Goal: Task Accomplishment & Management: Manage account settings

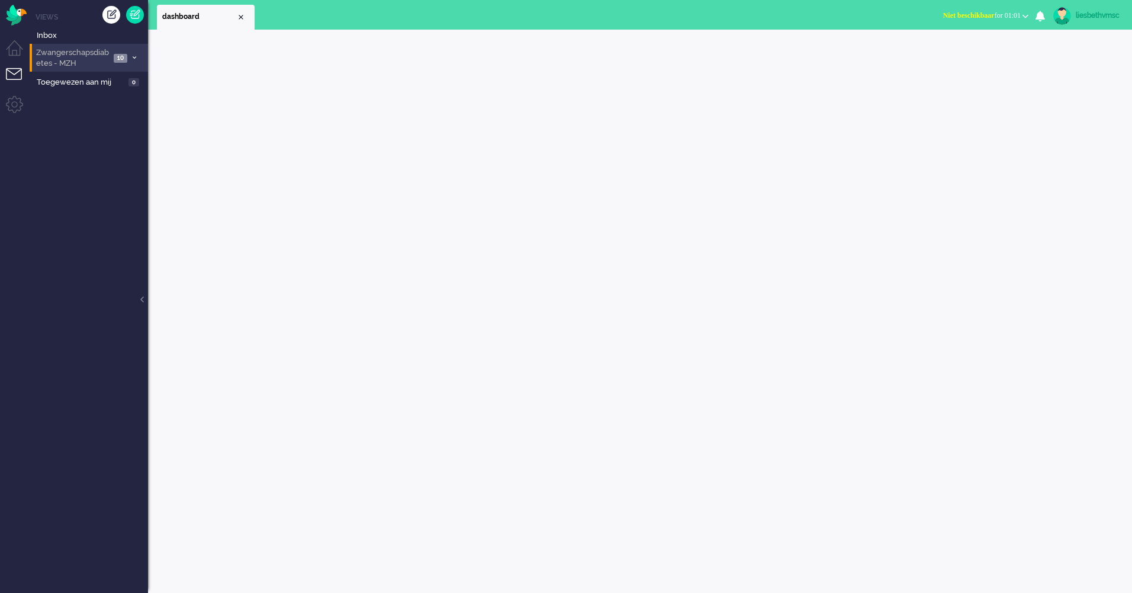
click at [85, 51] on span "Zwangerschapsdiabetes - MZH" at bounding box center [72, 58] width 76 height 22
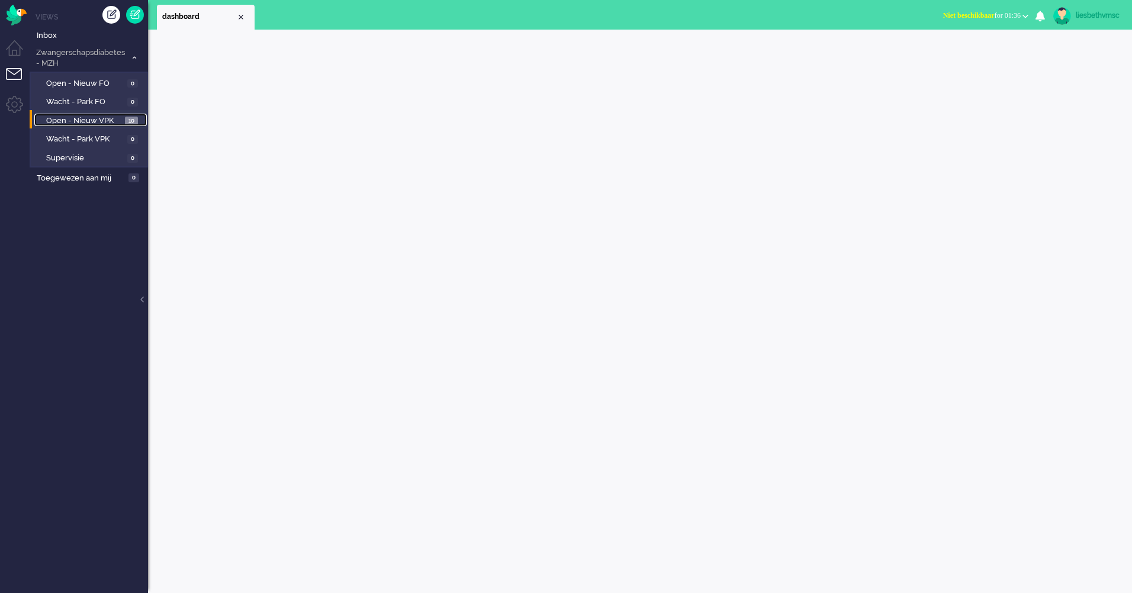
click at [96, 120] on span "Open - Nieuw VPK" at bounding box center [84, 120] width 76 height 11
click at [95, 121] on span "Open - Nieuw VPK" at bounding box center [84, 120] width 76 height 11
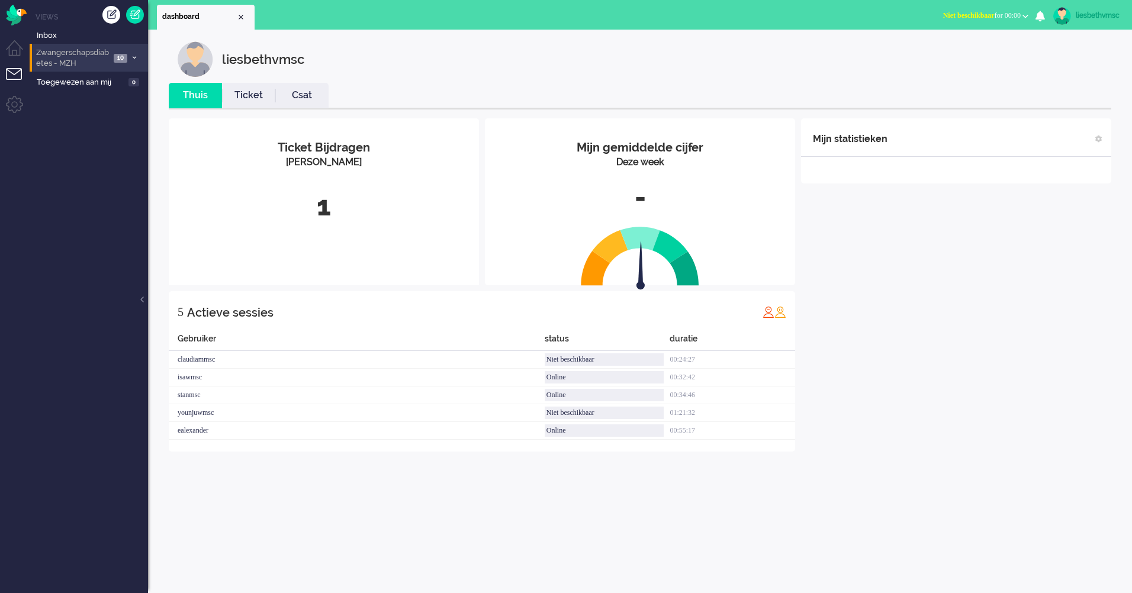
click at [76, 61] on span "Zwangerschapsdiabetes - MZH" at bounding box center [72, 58] width 76 height 22
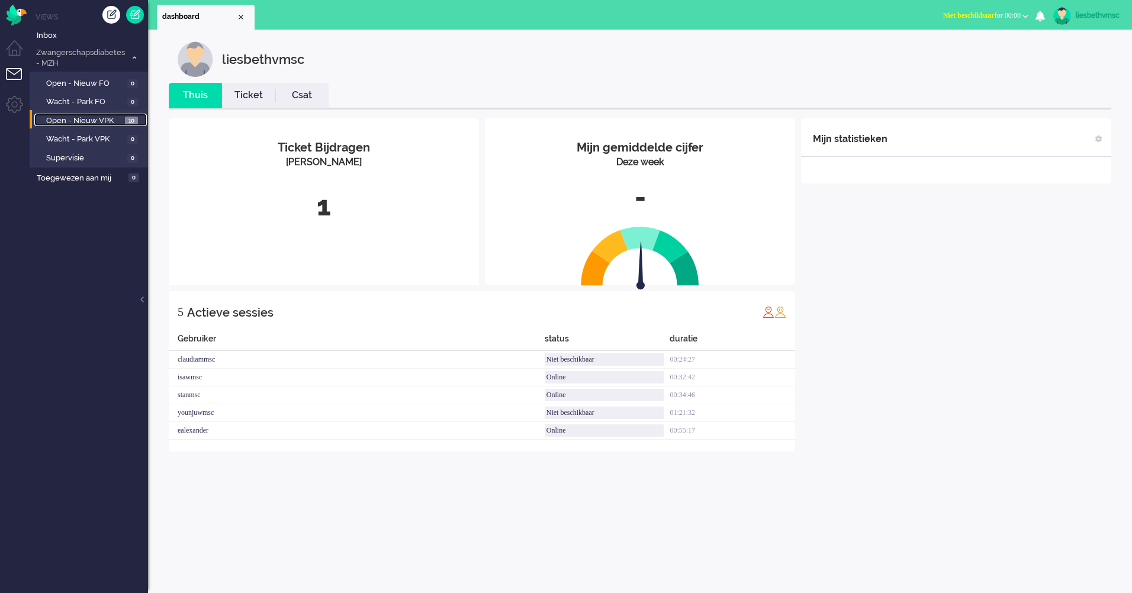
click at [73, 120] on span "Open - Nieuw VPK" at bounding box center [84, 120] width 76 height 11
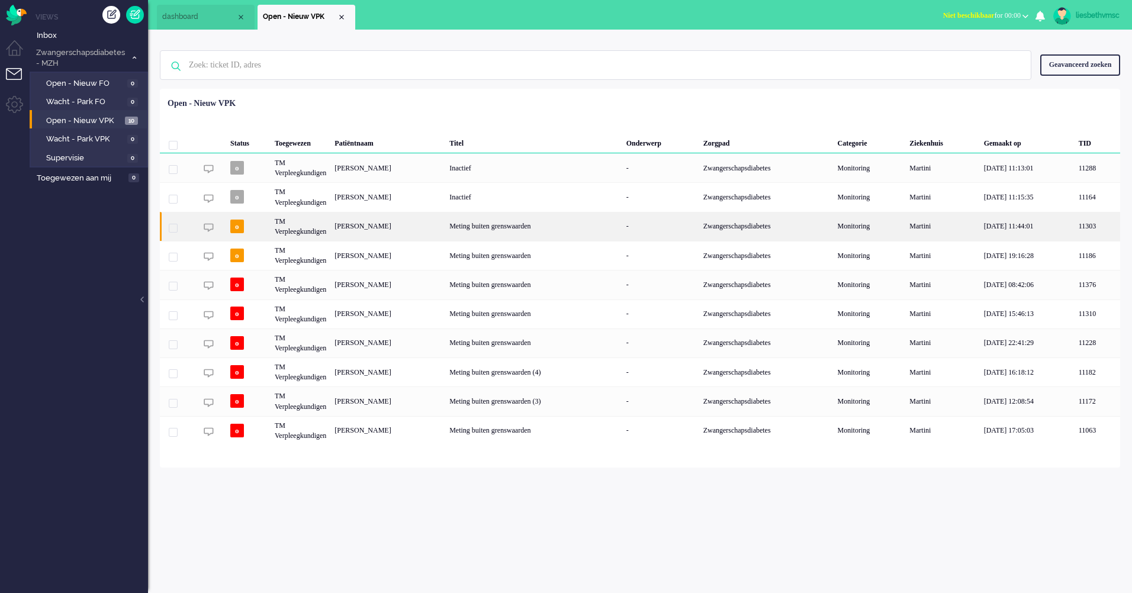
click at [295, 233] on div "TM Verpleegkundigen" at bounding box center [301, 226] width 60 height 29
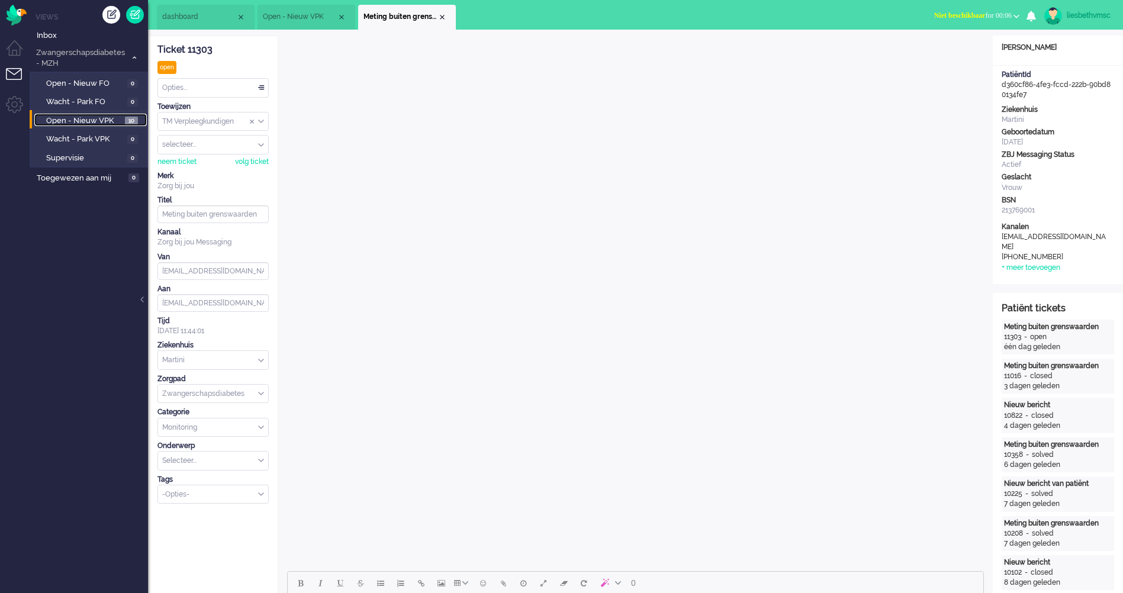
click at [94, 122] on span "Open - Nieuw VPK" at bounding box center [84, 120] width 76 height 11
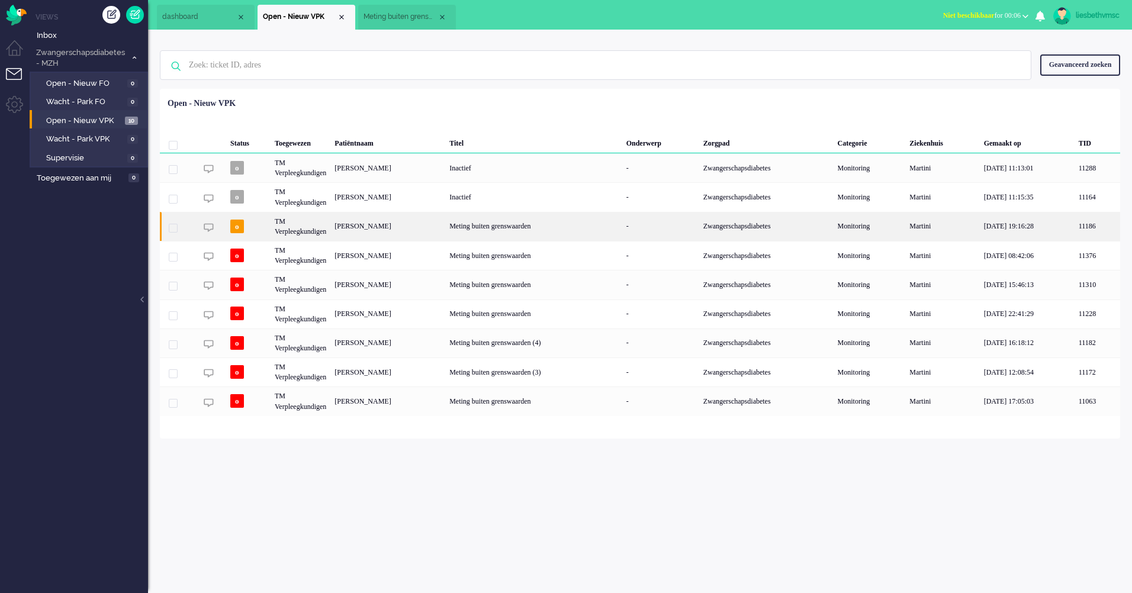
click at [295, 232] on div "TM Verpleegkundigen" at bounding box center [301, 226] width 60 height 29
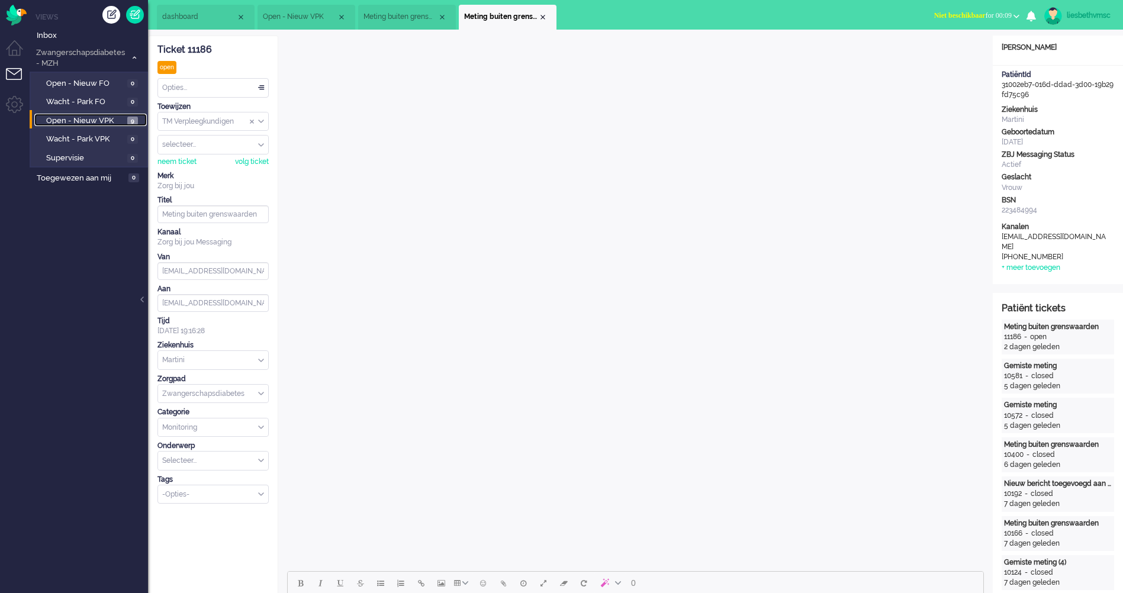
click at [79, 118] on span "Open - Nieuw VPK" at bounding box center [85, 120] width 78 height 11
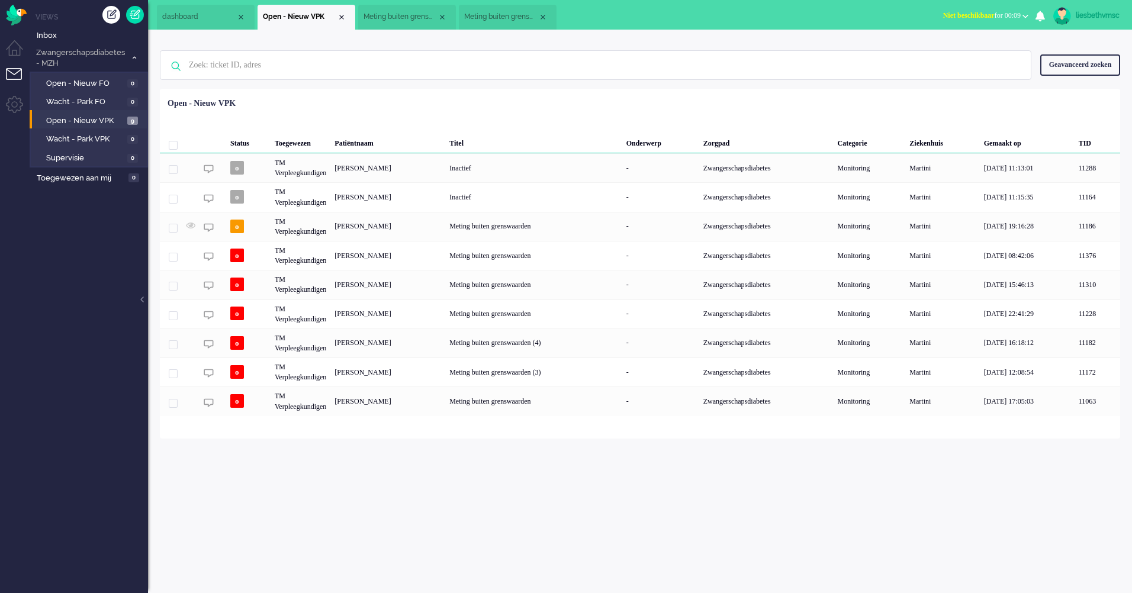
click at [479, 489] on div "liesbethvmsc Thuis Ticket Csat Mijn gemiddelde cijfer Deze week - Ticket Bijdra…" at bounding box center [640, 311] width 984 height 563
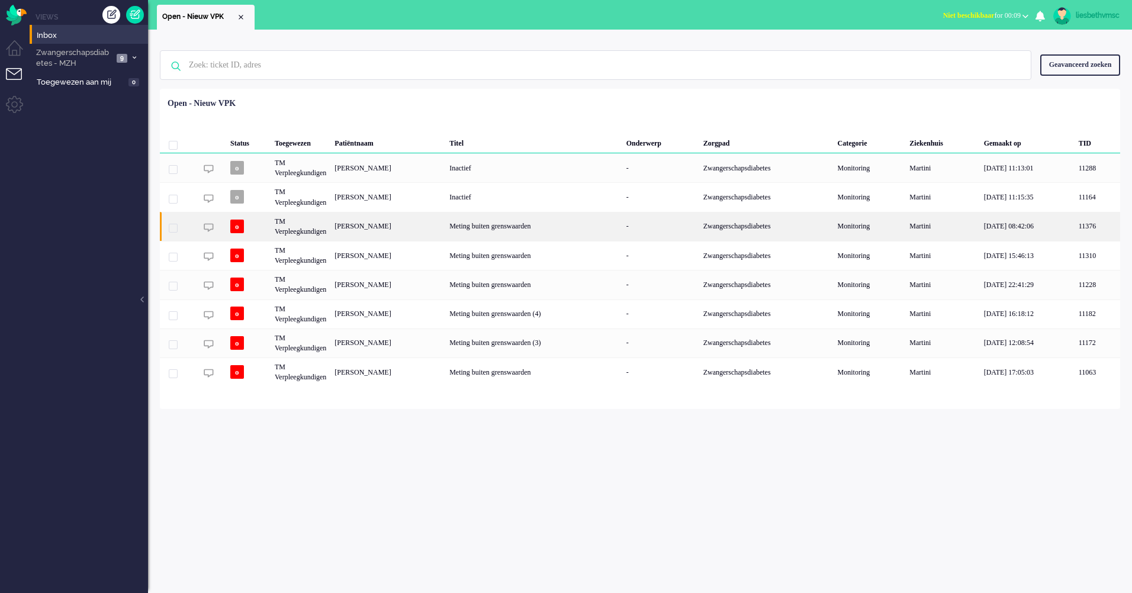
click at [306, 234] on div "TM Verpleegkundigen" at bounding box center [301, 226] width 60 height 29
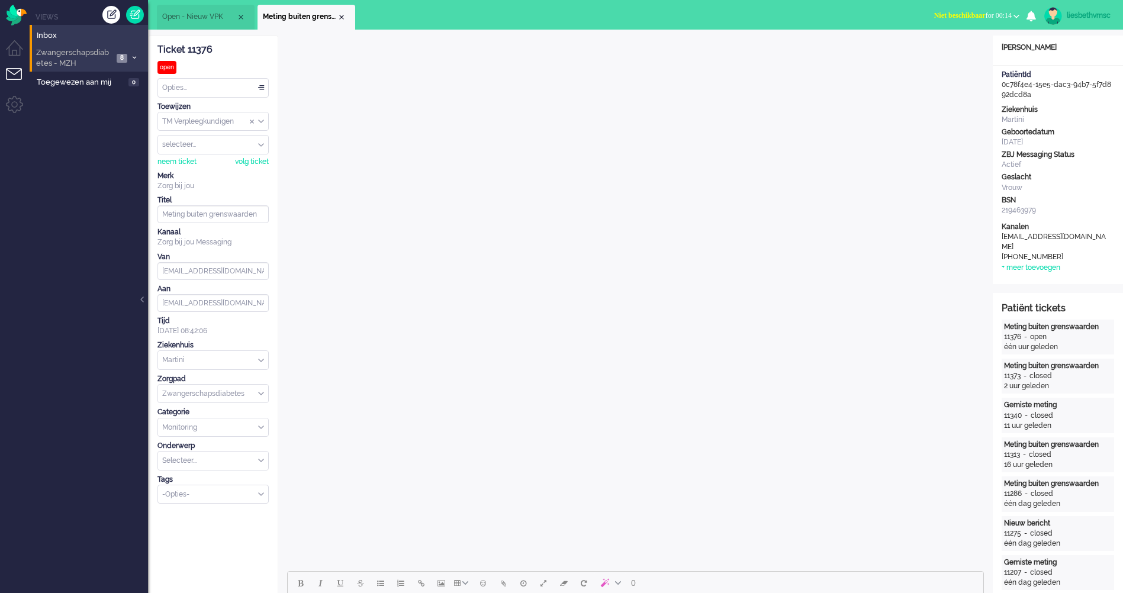
click at [86, 57] on span "Zwangerschapsdiabetes - MZH" at bounding box center [73, 58] width 79 height 22
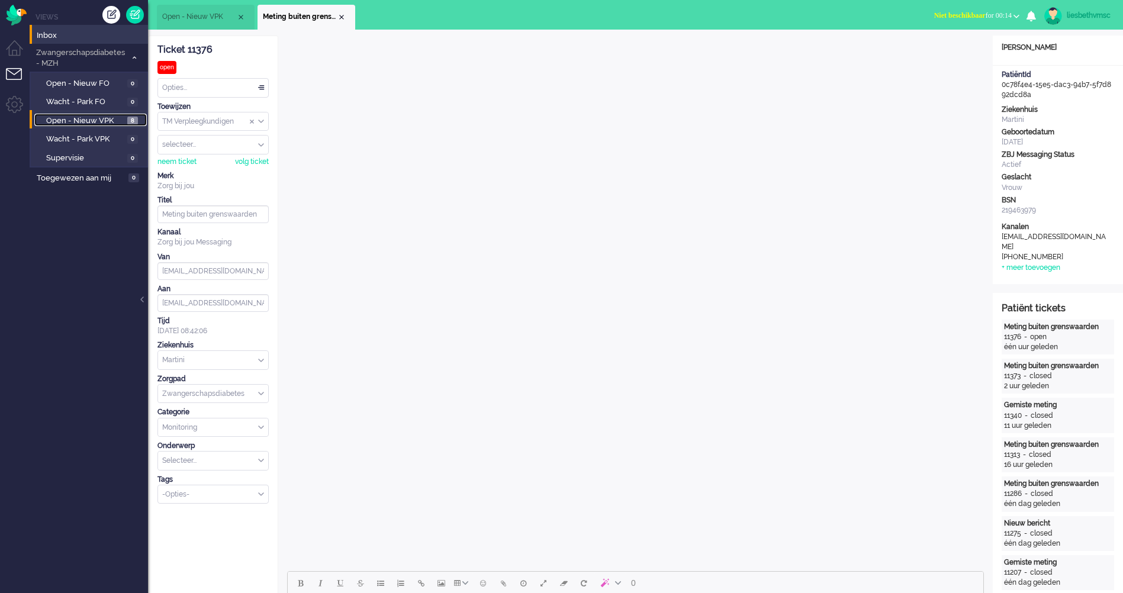
click at [95, 120] on span "Open - Nieuw VPK" at bounding box center [85, 120] width 78 height 11
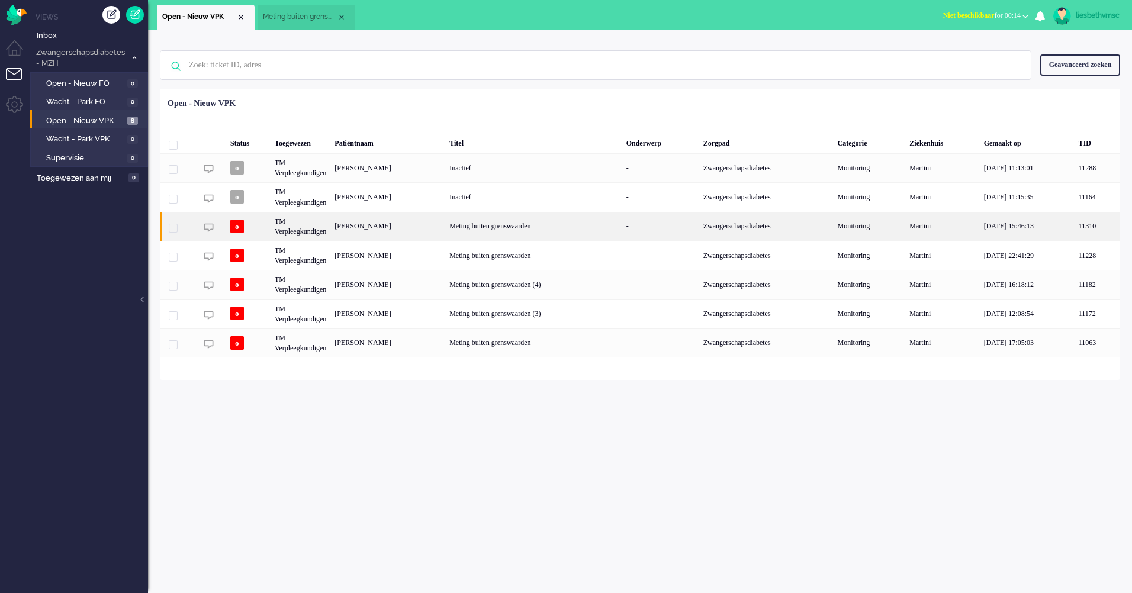
click at [320, 234] on div "TM Verpleegkundigen" at bounding box center [301, 226] width 60 height 29
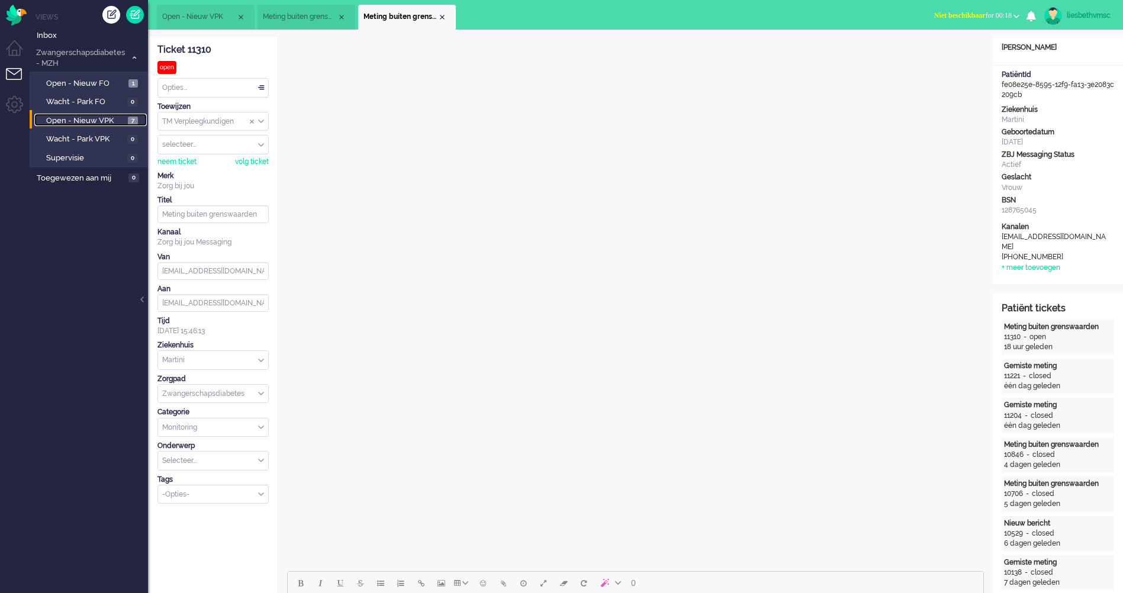
click at [80, 120] on span "Open - Nieuw VPK" at bounding box center [85, 120] width 79 height 11
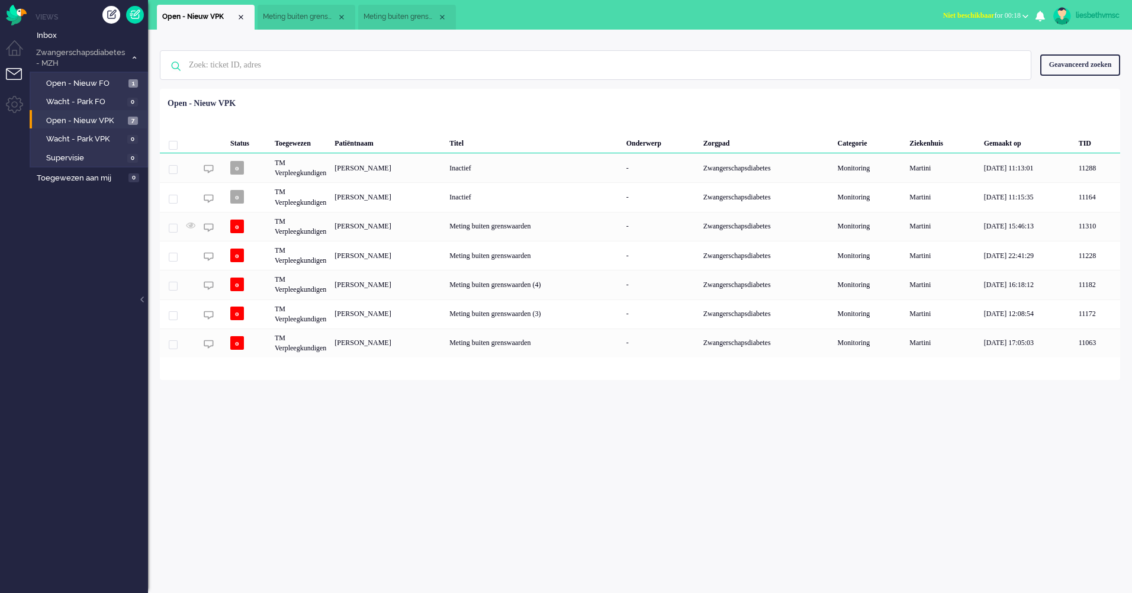
click at [449, 412] on div "Geen zoekresultaten Probeer nog eens Geavanceerd zoeken Geavanceerd zoeken Tick…" at bounding box center [640, 311] width 984 height 563
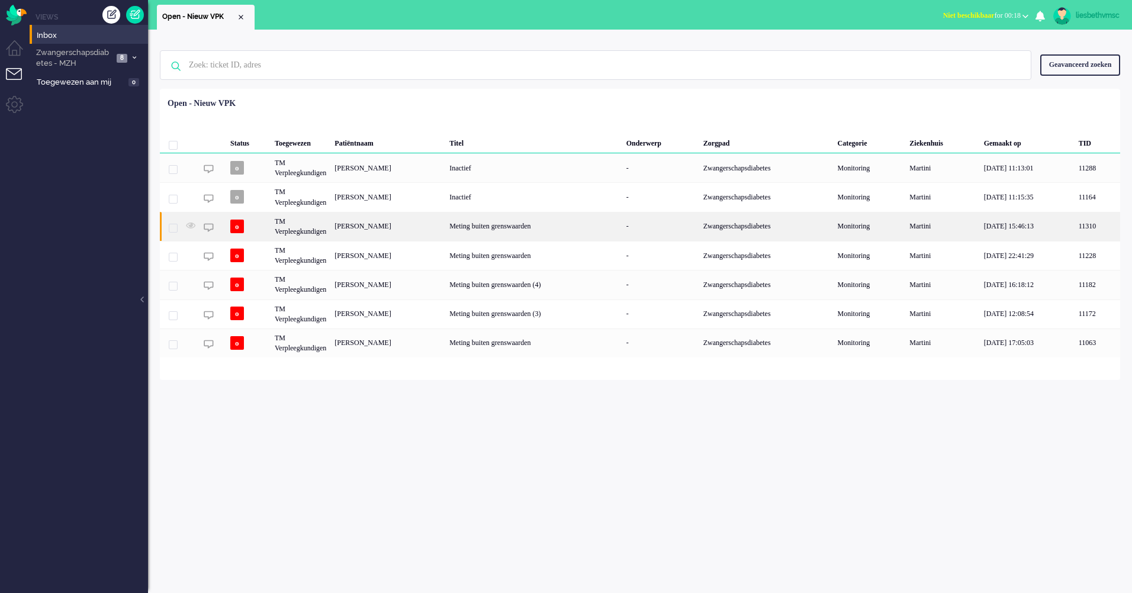
click at [307, 230] on div "TM Verpleegkundigen" at bounding box center [301, 226] width 60 height 29
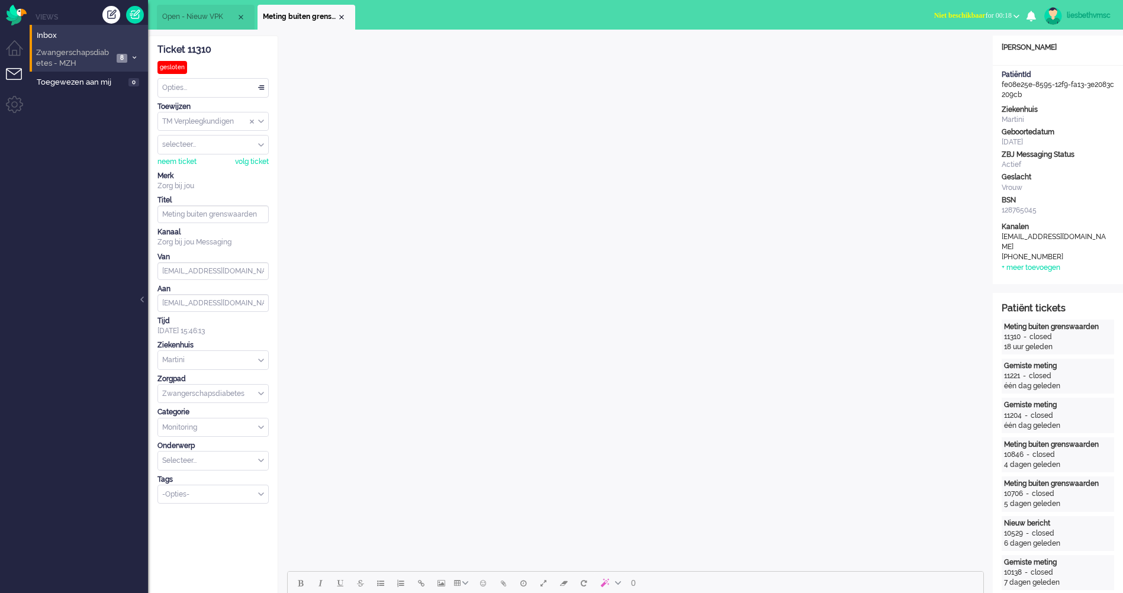
click at [72, 65] on span "Zwangerschapsdiabetes - MZH" at bounding box center [73, 58] width 79 height 22
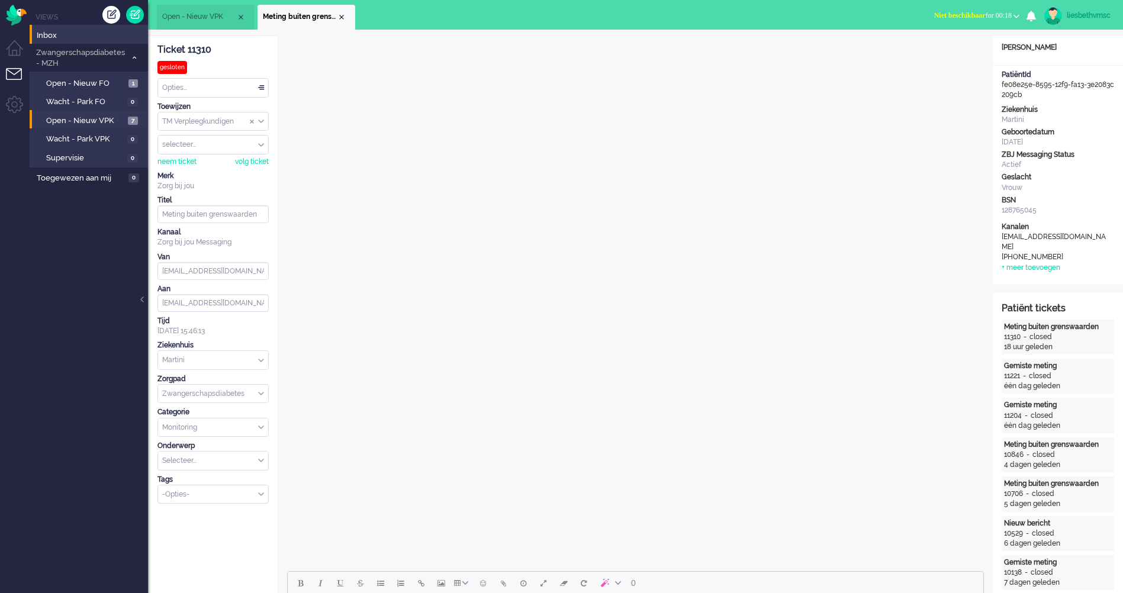
click at [110, 364] on ul "Views Inbox Zwangerschapsdiabetes - MZH 8 Open - Nieuw FO 1 Wacht - Park FO 0 O…" at bounding box center [89, 296] width 118 height 593
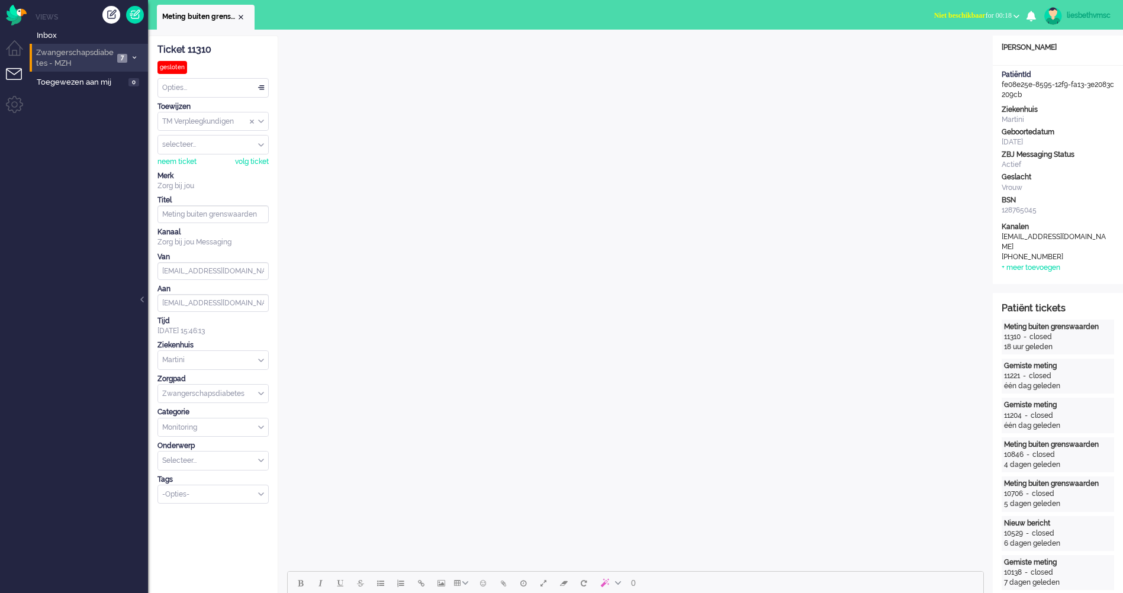
click at [82, 60] on span "Zwangerschapsdiabetes - MZH" at bounding box center [73, 58] width 79 height 22
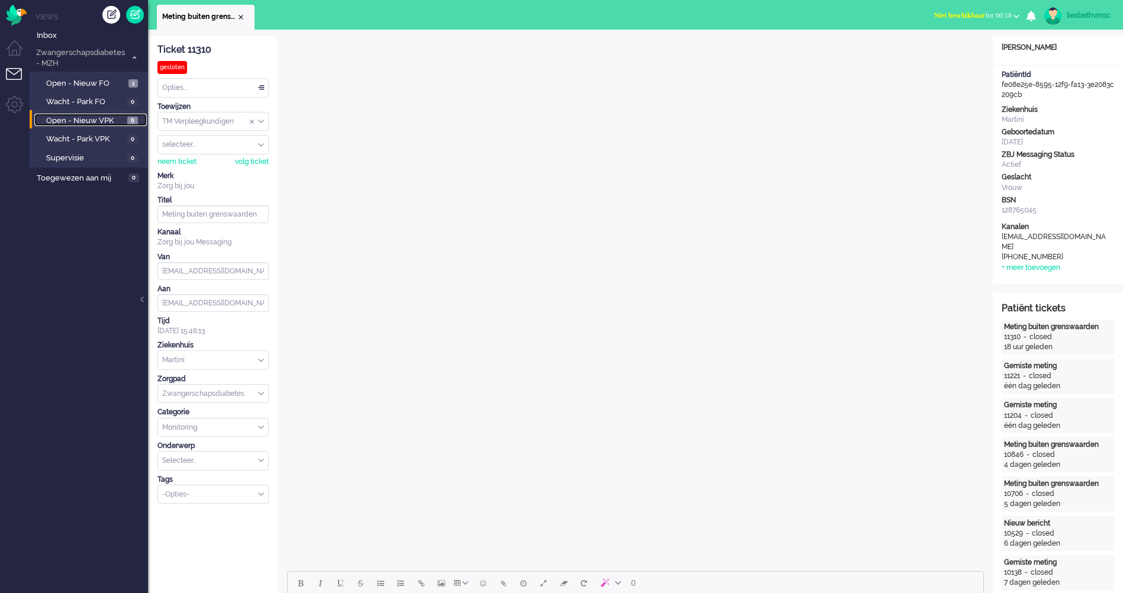
click at [86, 117] on span "Open - Nieuw VPK" at bounding box center [85, 120] width 78 height 11
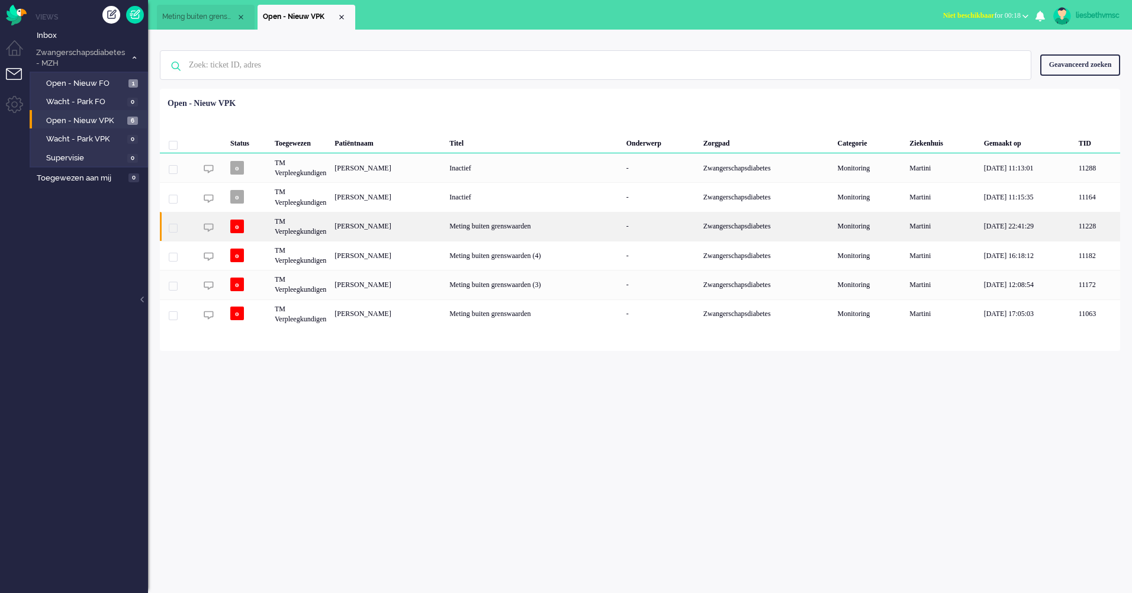
click at [290, 231] on div "TM Verpleegkundigen" at bounding box center [301, 226] width 60 height 29
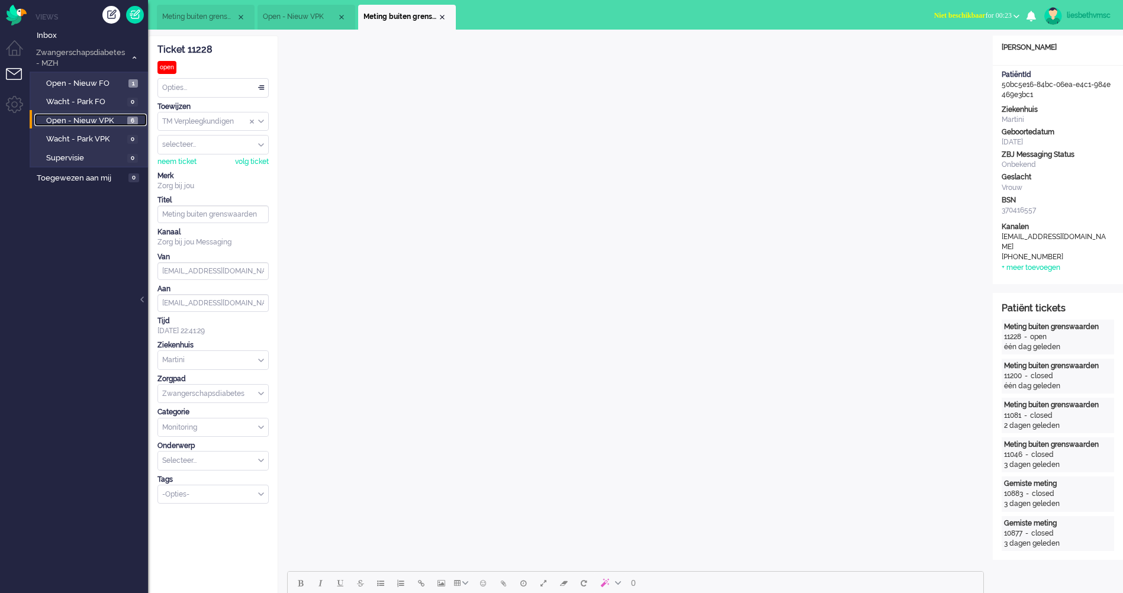
click at [92, 122] on span "Open - Nieuw VPK" at bounding box center [85, 120] width 78 height 11
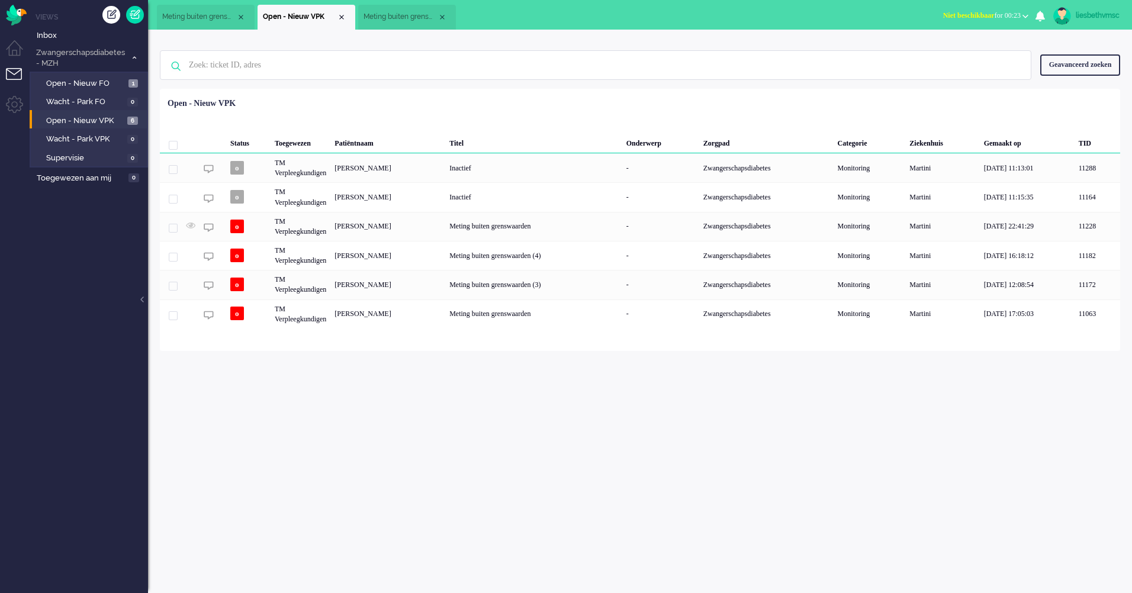
click at [327, 436] on div "ticket info editor timeline Ticket 11310 gesloten Kijkend Opties... Zet Status …" at bounding box center [640, 311] width 984 height 563
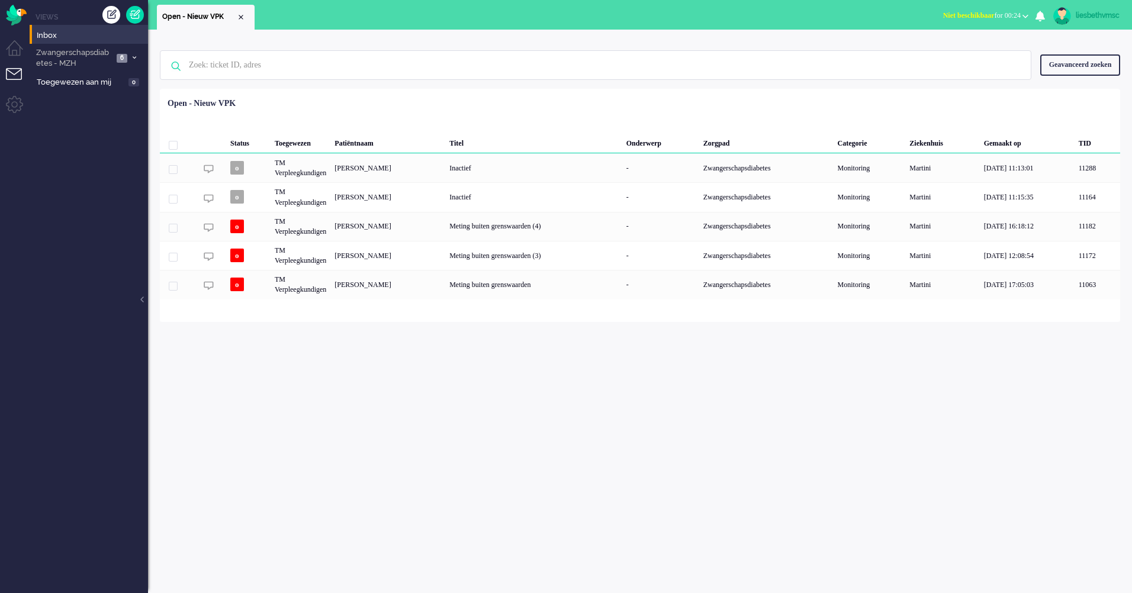
click at [504, 459] on div "Geen zoekresultaten [PERSON_NAME] nog eens Geavanceerd zoeken Geavanceerd zoeke…" at bounding box center [640, 311] width 984 height 563
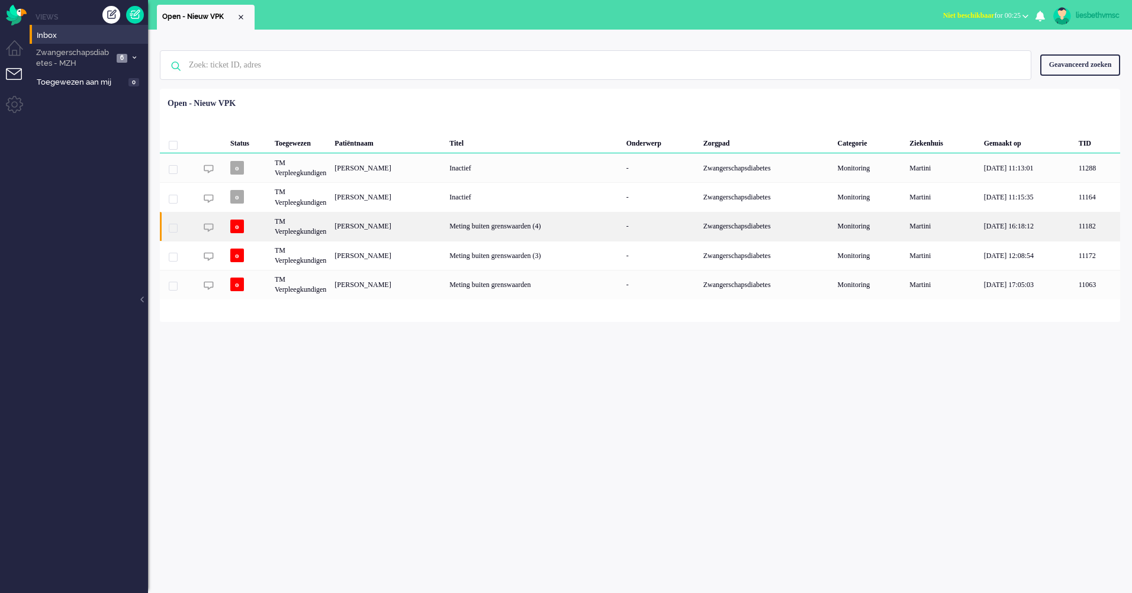
click at [375, 237] on div "[PERSON_NAME]" at bounding box center [387, 226] width 115 height 29
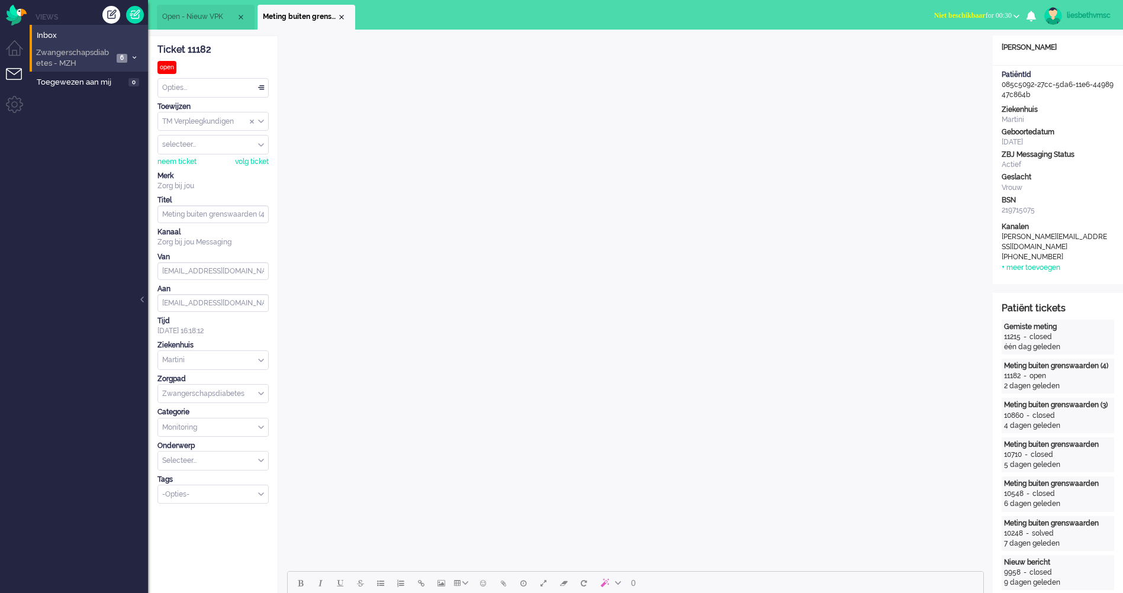
click at [90, 49] on span "Zwangerschapsdiabetes - MZH" at bounding box center [73, 58] width 79 height 22
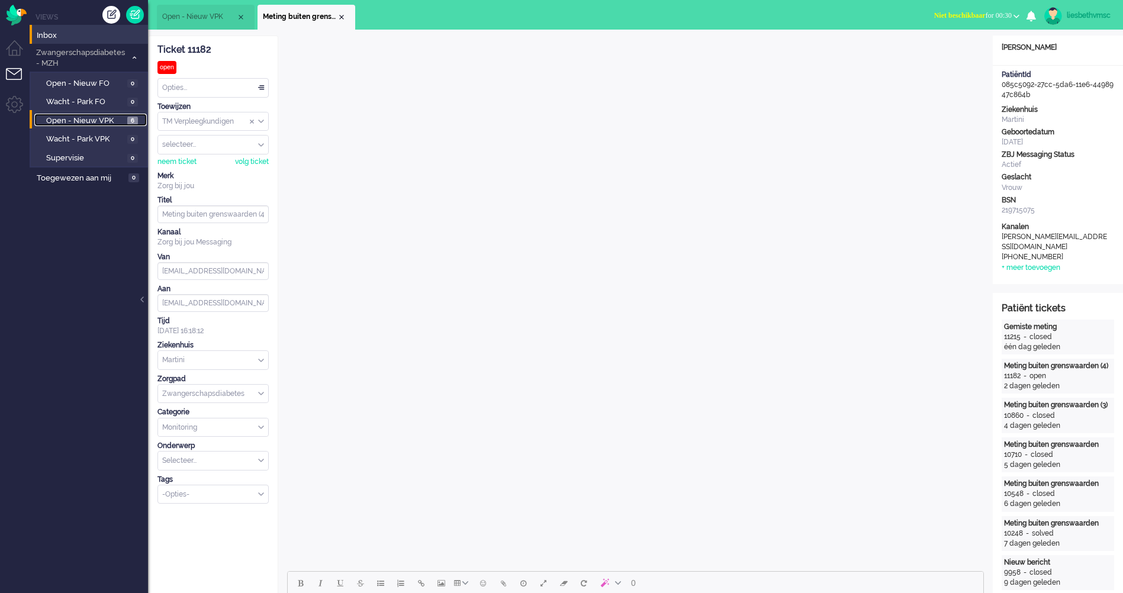
click at [72, 120] on span "Open - Nieuw VPK" at bounding box center [85, 120] width 78 height 11
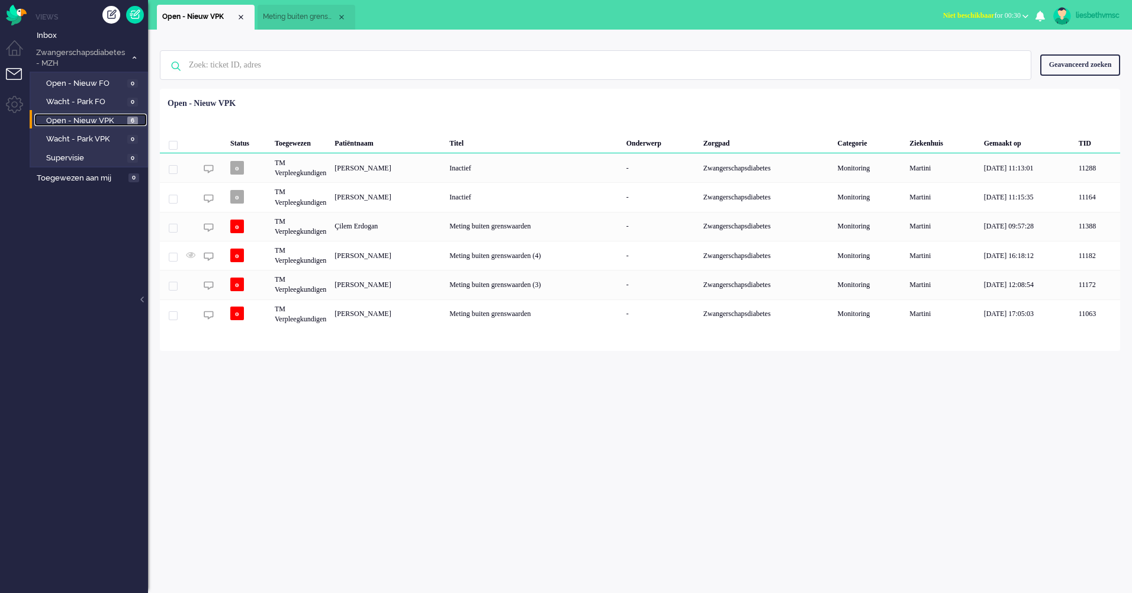
click at [72, 120] on span "Open - Nieuw VPK" at bounding box center [85, 120] width 78 height 11
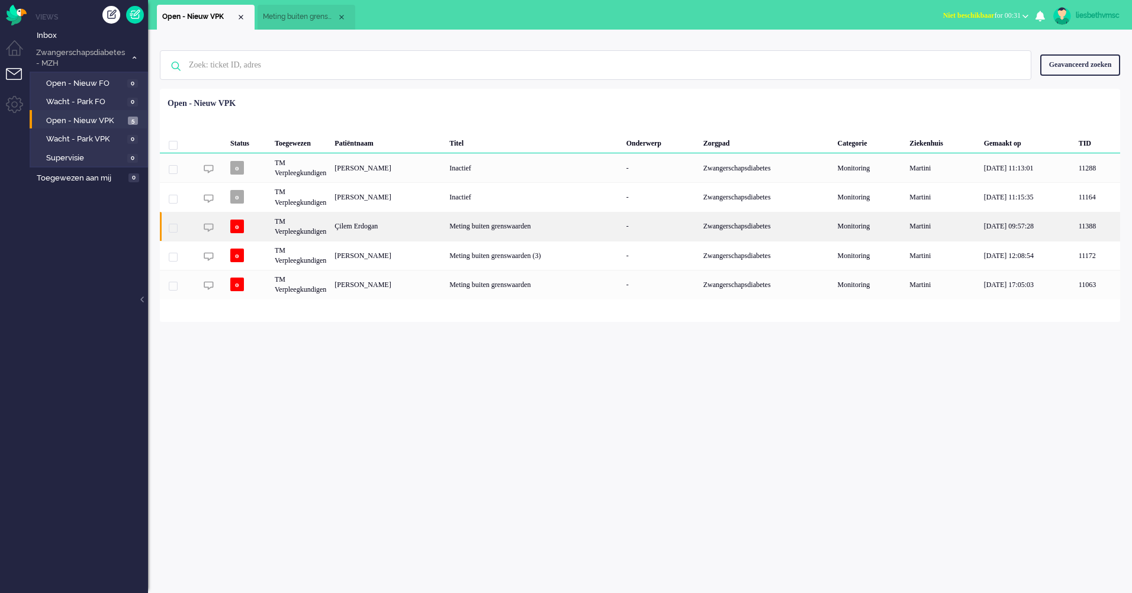
click at [311, 234] on div "TM Verpleegkundigen" at bounding box center [301, 226] width 60 height 29
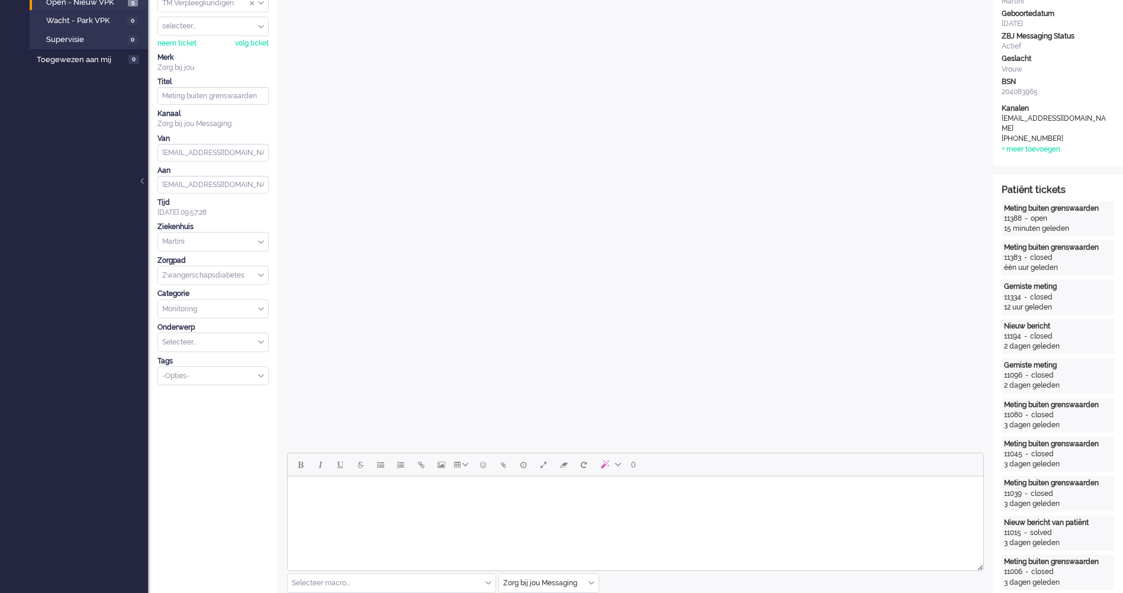
scroll to position [59, 0]
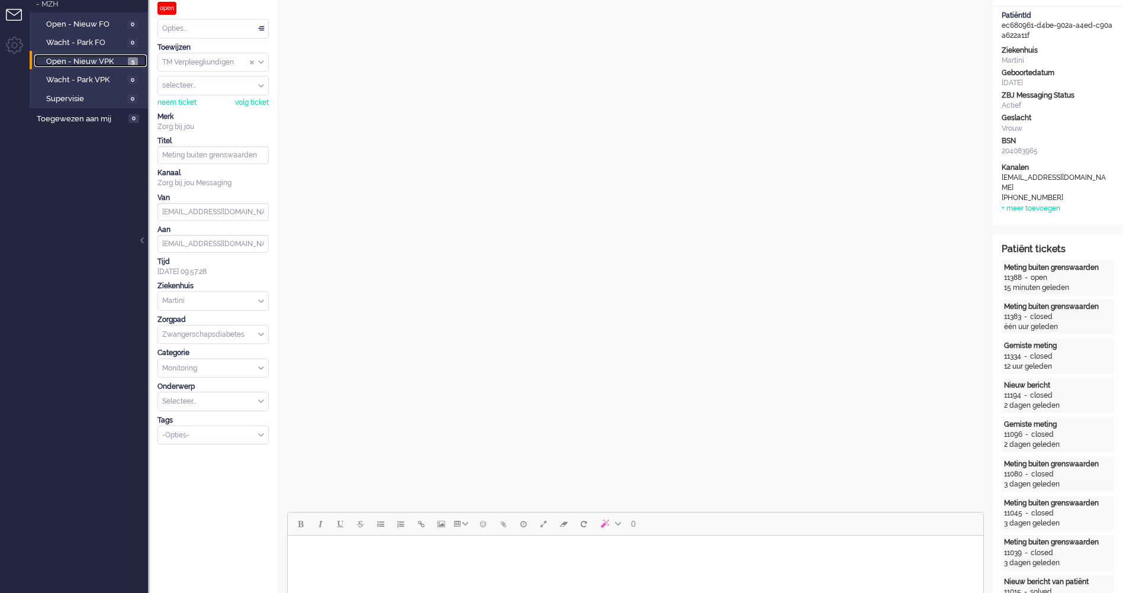
click at [99, 58] on span "Open - Nieuw VPK" at bounding box center [85, 61] width 79 height 11
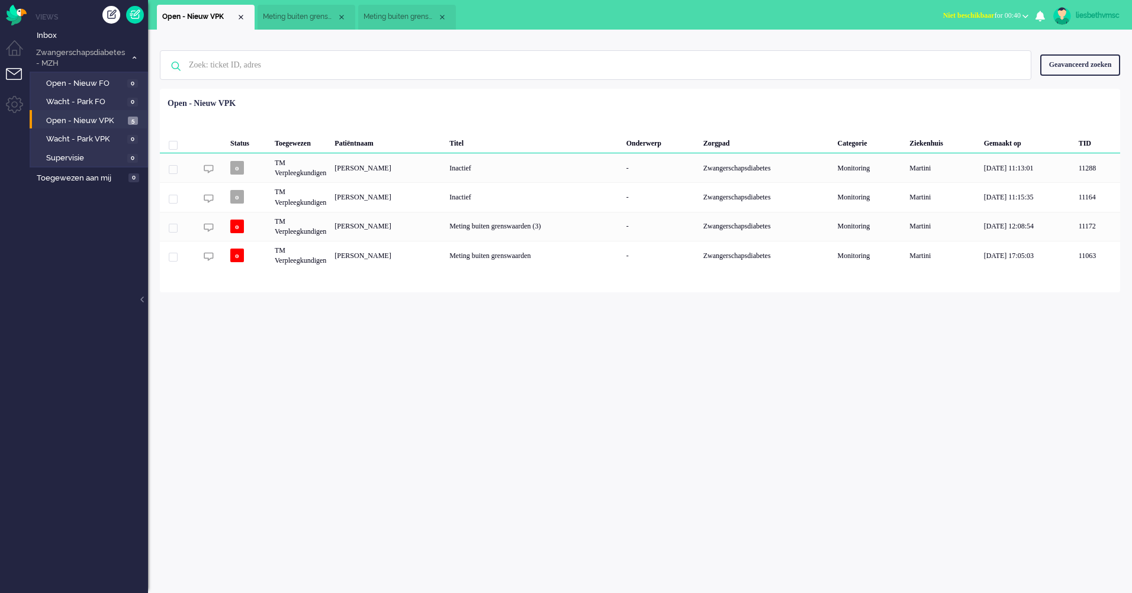
click at [385, 362] on div "Geen zoekresultaten Probeer nog eens Geavanceerd zoeken Geavanceerd zoeken Tick…" at bounding box center [640, 311] width 984 height 563
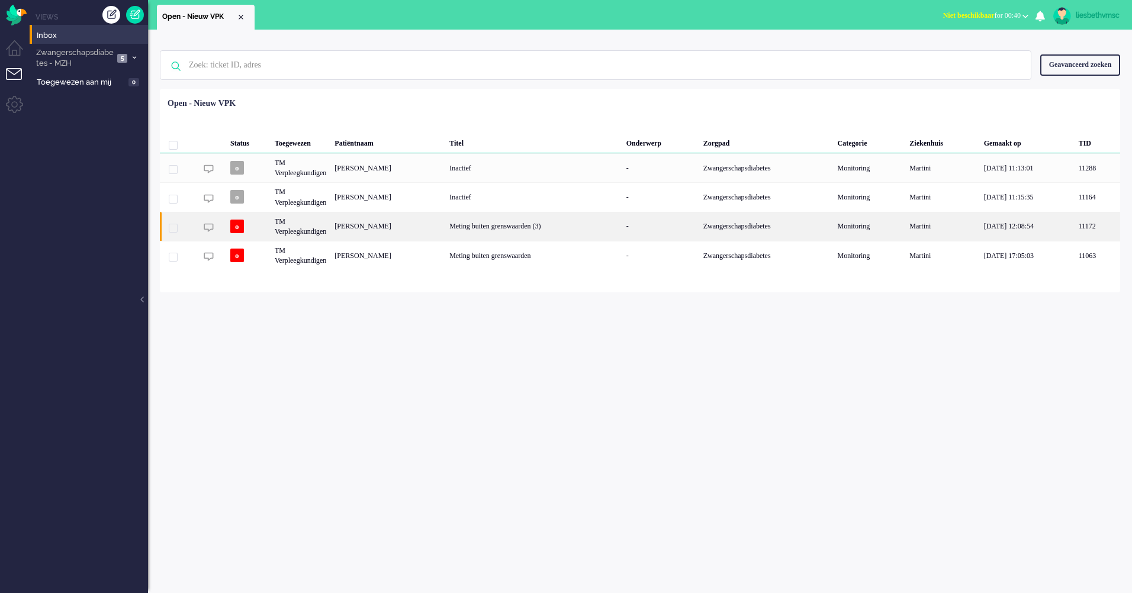
click at [305, 235] on div "TM Verpleegkundigen" at bounding box center [301, 226] width 60 height 29
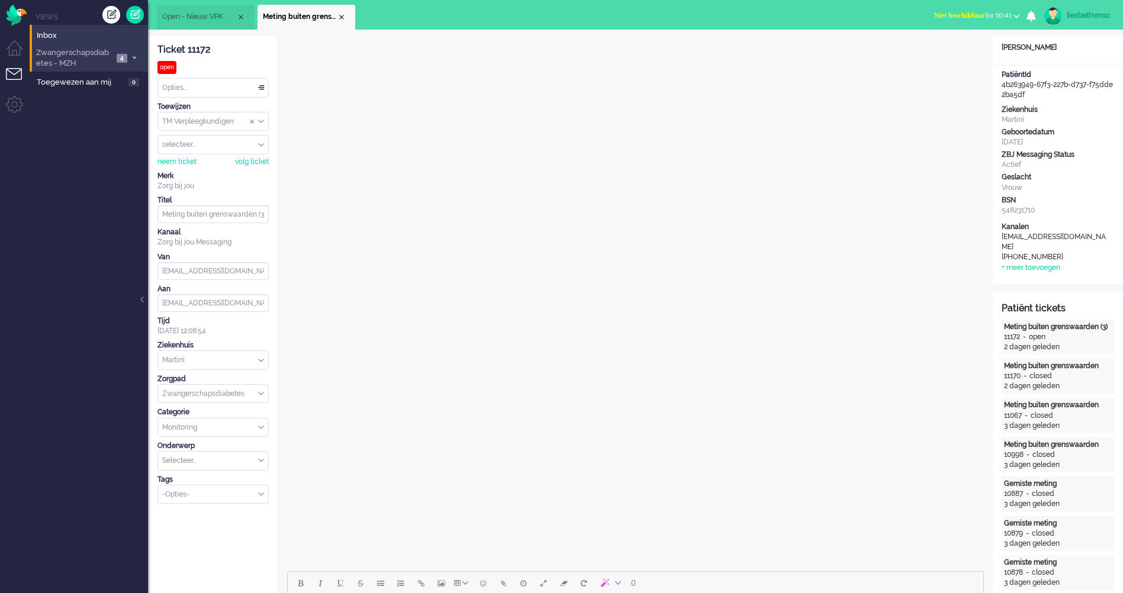
click at [63, 64] on span "Zwangerschapsdiabetes - MZH" at bounding box center [73, 58] width 79 height 22
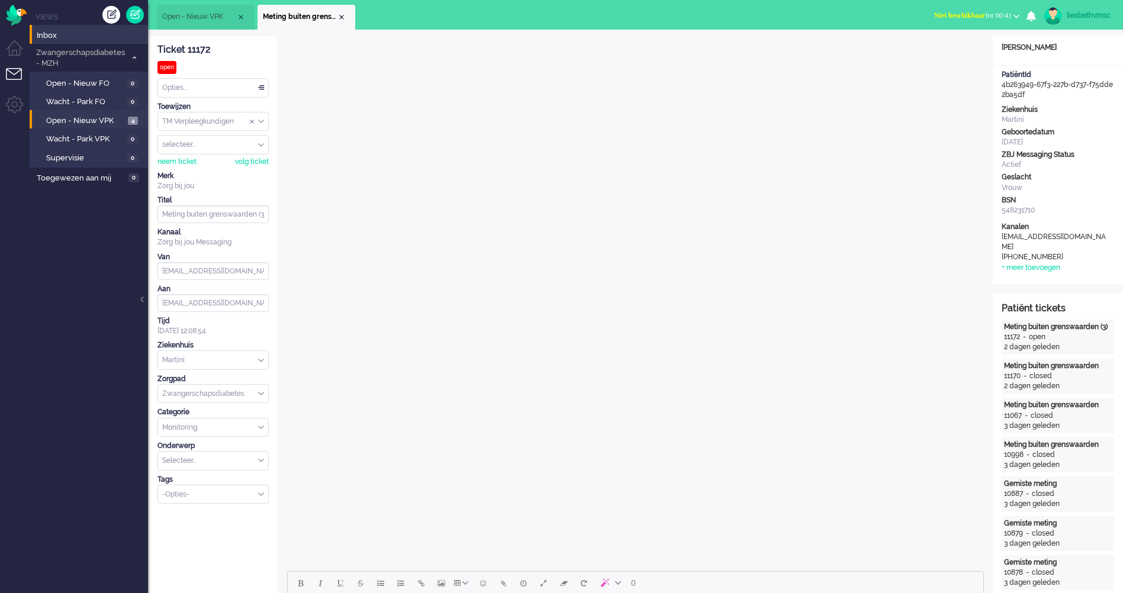
click at [73, 251] on ul "Views Inbox Zwangerschapsdiabetes - MZH 4 Open - Nieuw FO 0 Wacht - Park FO 0 O…" at bounding box center [89, 296] width 118 height 593
click at [88, 120] on span "Open - Nieuw VPK" at bounding box center [85, 120] width 79 height 11
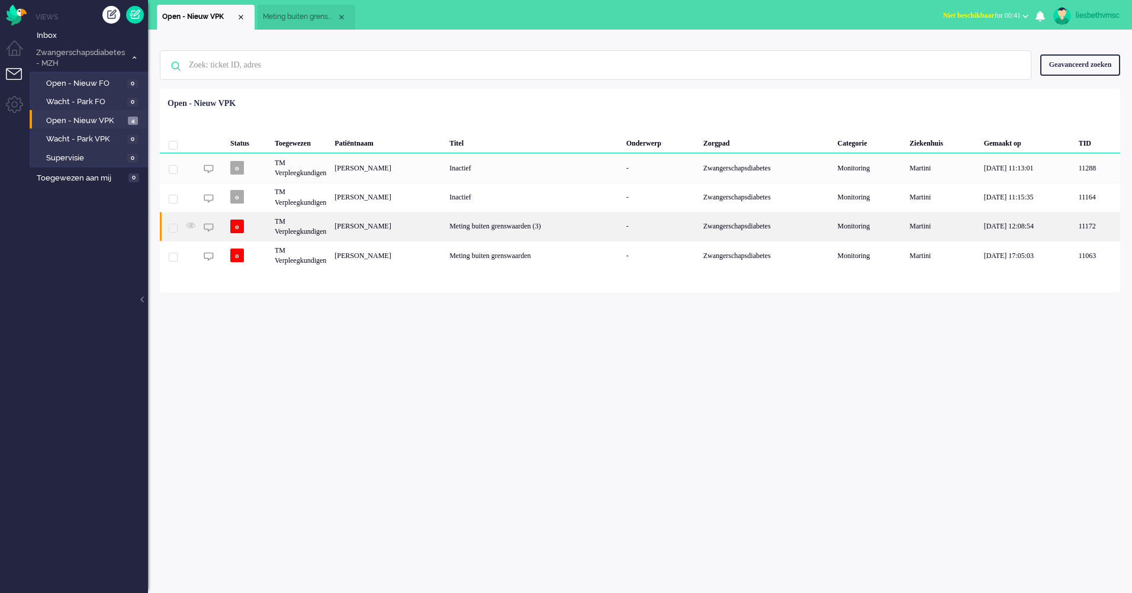
click at [366, 233] on div "[PERSON_NAME]" at bounding box center [387, 226] width 115 height 29
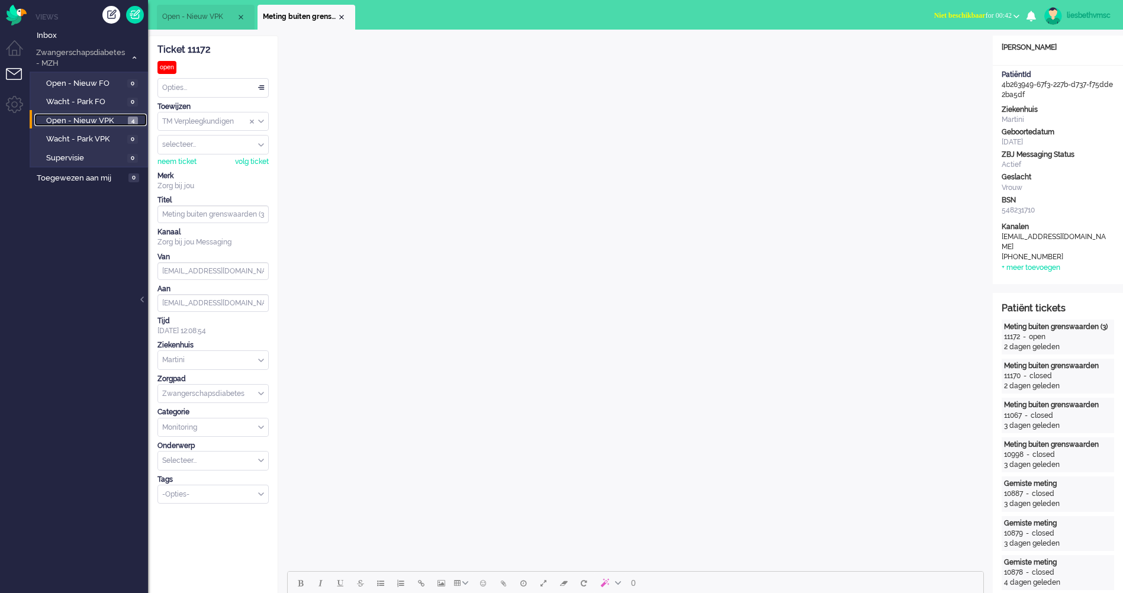
click at [70, 122] on span "Open - Nieuw VPK" at bounding box center [85, 120] width 79 height 11
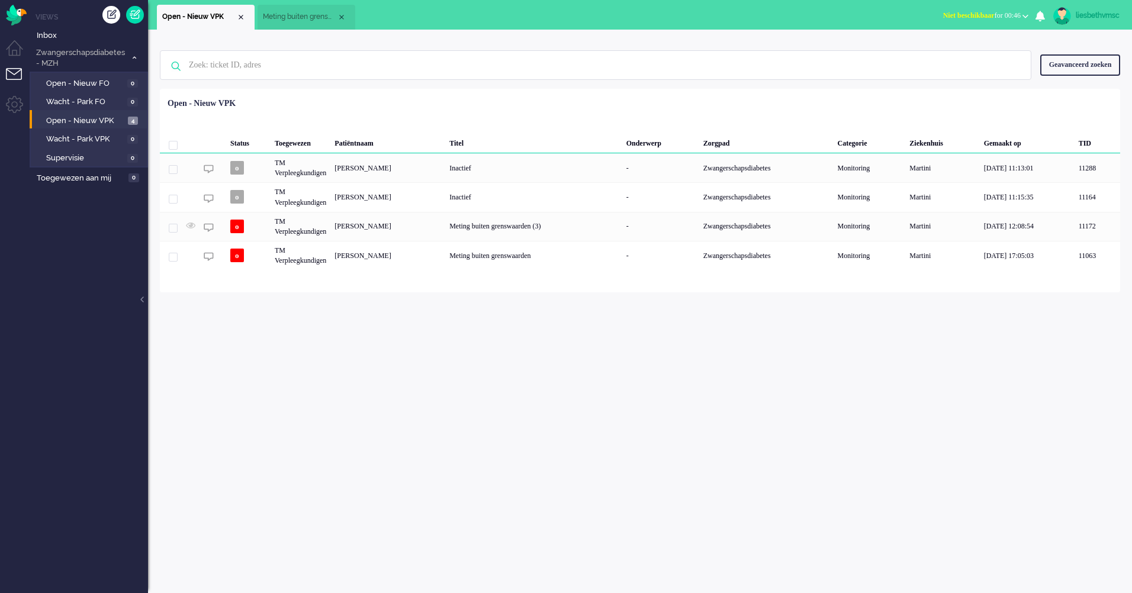
click at [560, 384] on div "Geen zoekresultaten [PERSON_NAME] nog eens Geavanceerd zoeken Geavanceerd zoeke…" at bounding box center [640, 311] width 984 height 563
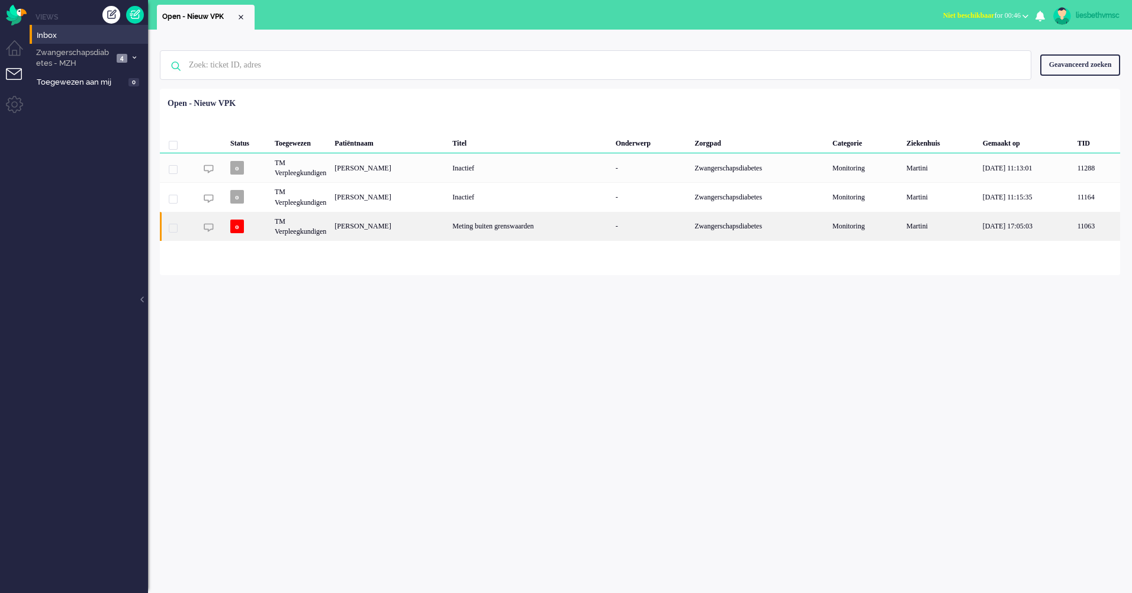
click at [448, 228] on div "Meting buiten grenswaarden" at bounding box center [529, 226] width 163 height 29
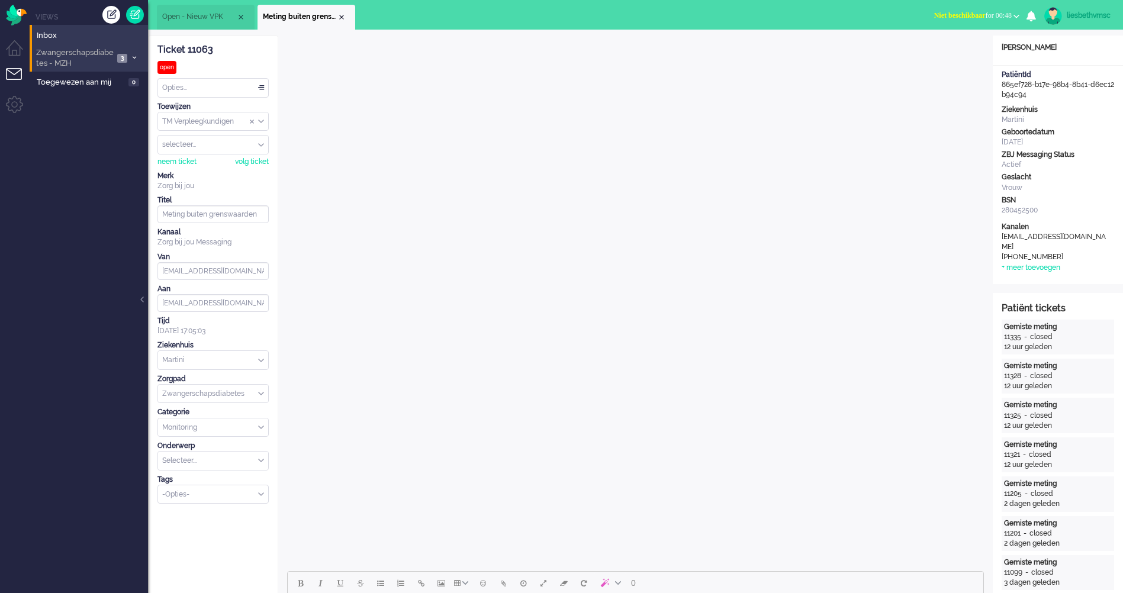
click at [76, 56] on span "Zwangerschapsdiabetes - MZH" at bounding box center [73, 58] width 79 height 22
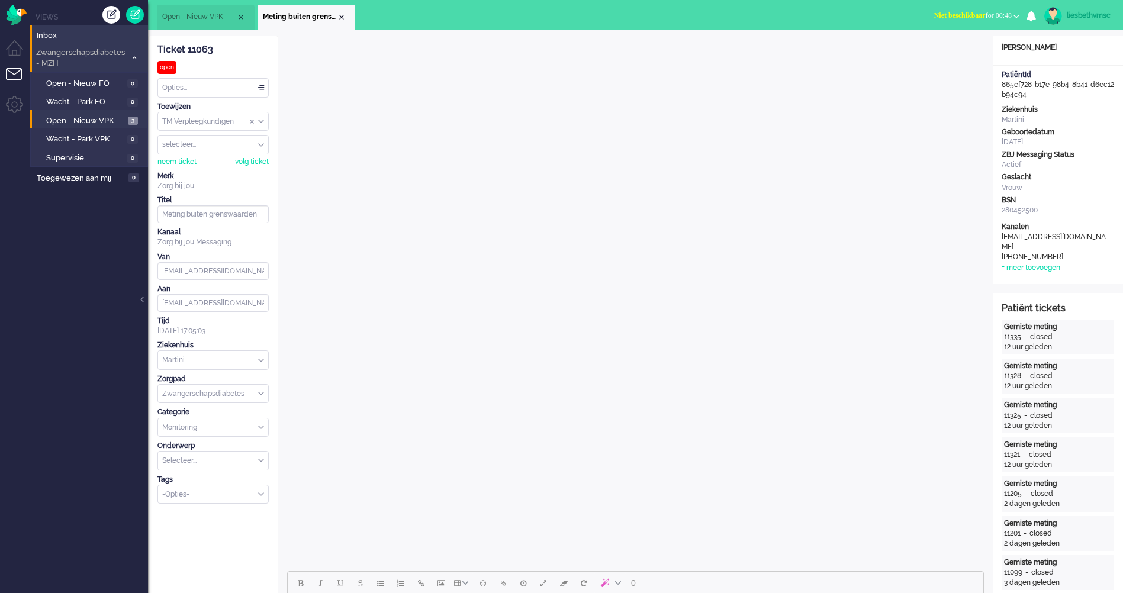
click at [76, 56] on span "Zwangerschapsdiabetes - MZH" at bounding box center [80, 58] width 92 height 22
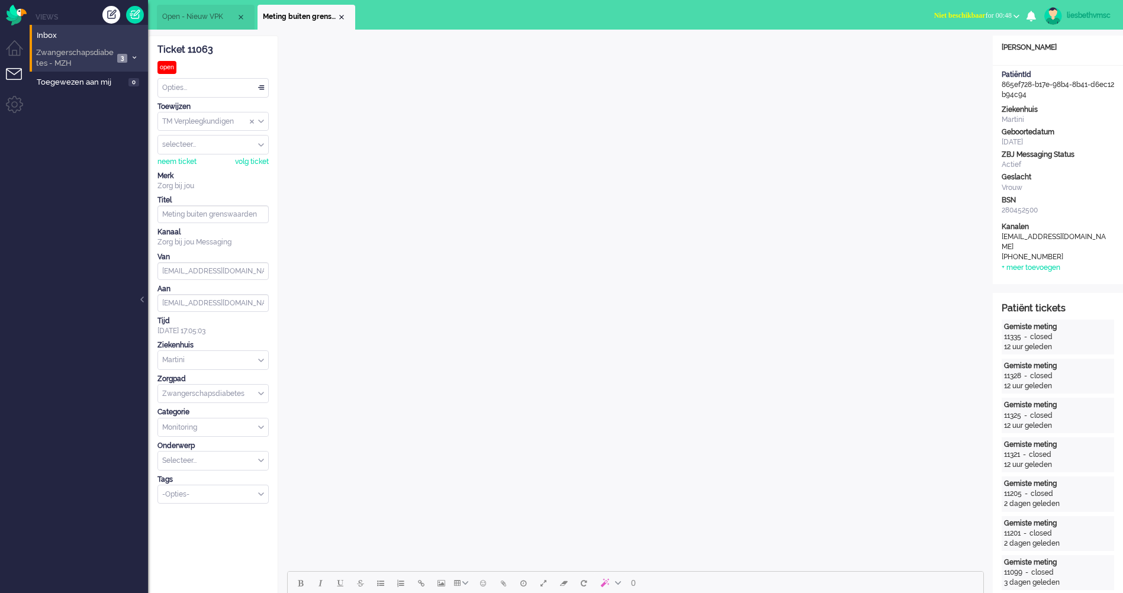
click at [76, 56] on span "Zwangerschapsdiabetes - MZH" at bounding box center [73, 58] width 79 height 22
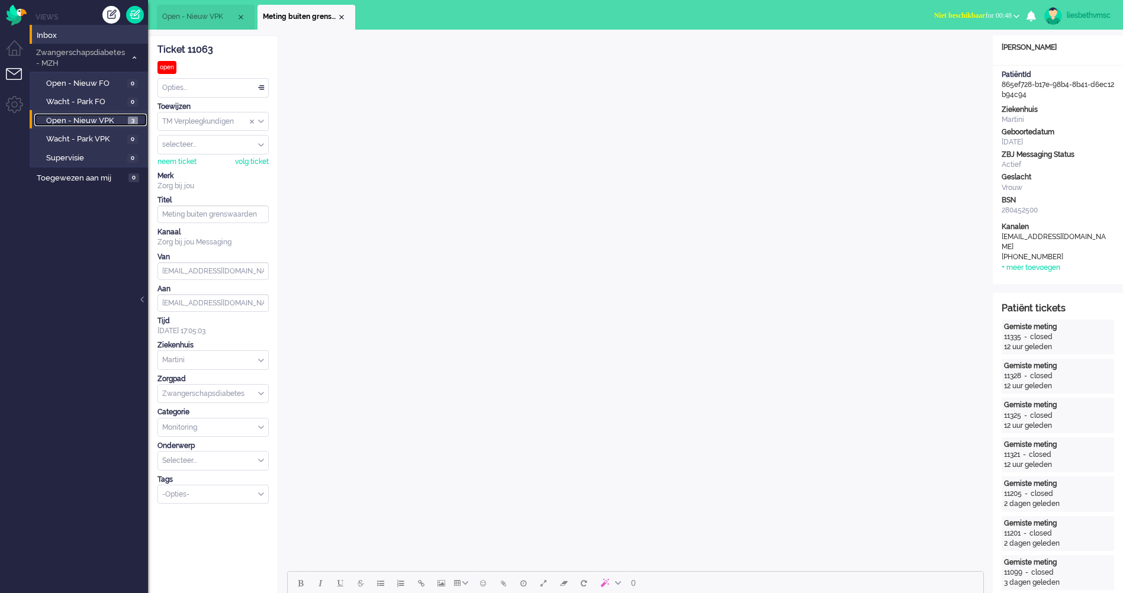
click at [78, 121] on span "Open - Nieuw VPK" at bounding box center [85, 120] width 79 height 11
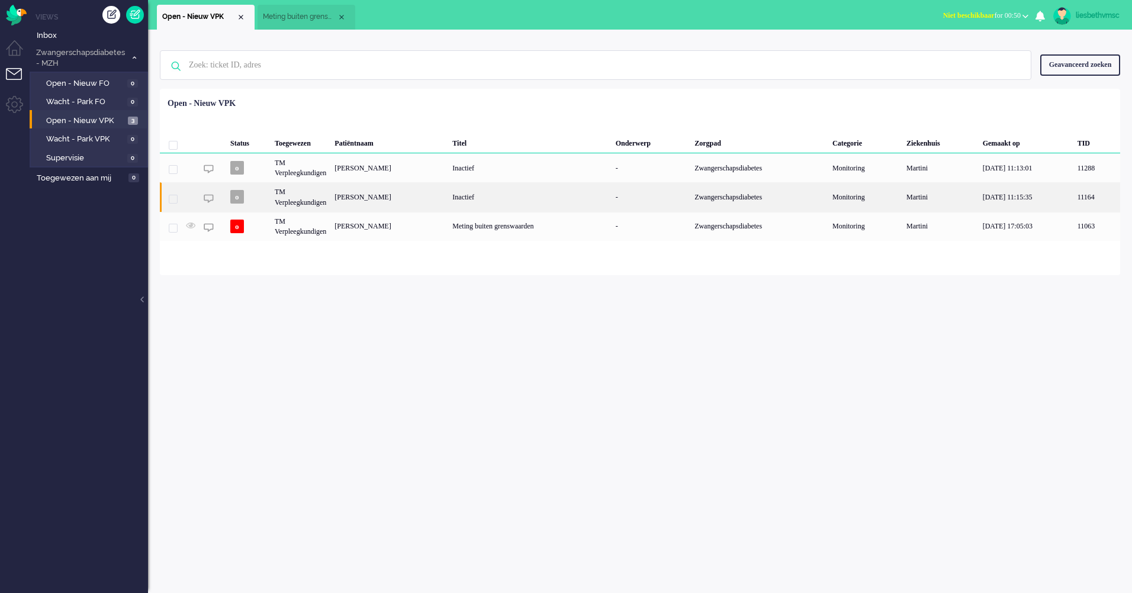
click at [304, 202] on div "TM Verpleegkundigen" at bounding box center [301, 196] width 60 height 29
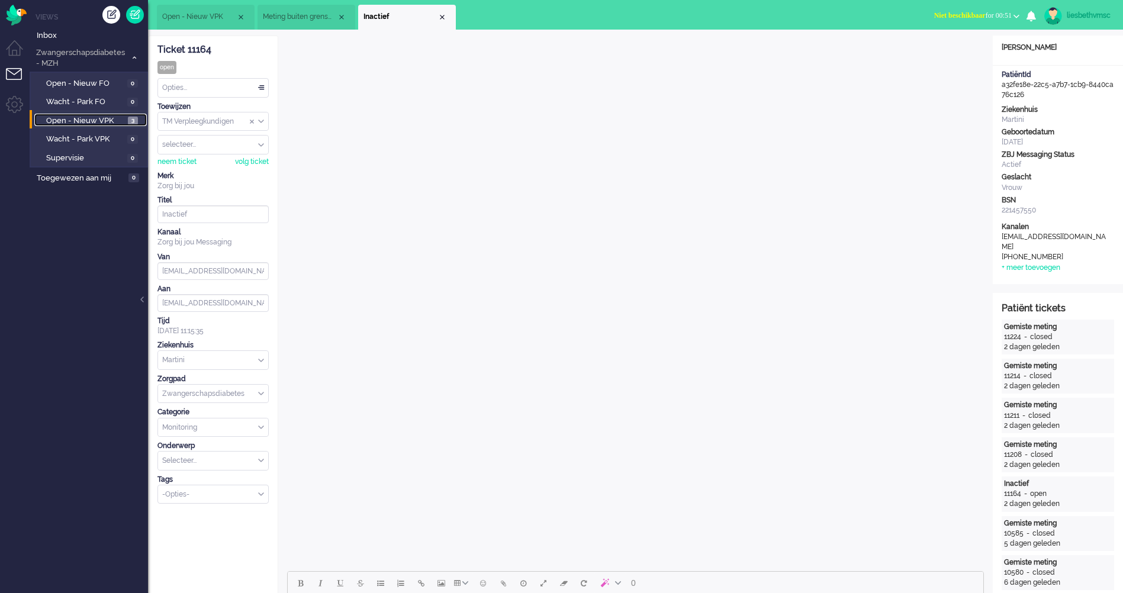
click at [72, 118] on span "Open - Nieuw VPK" at bounding box center [85, 120] width 79 height 11
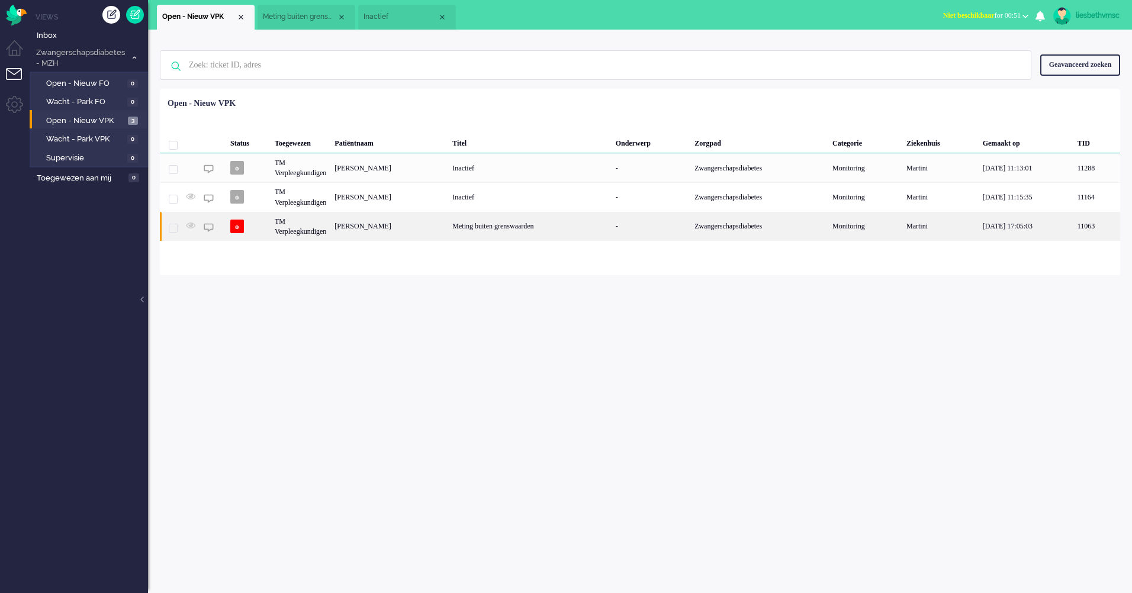
click at [301, 228] on div "TM Verpleegkundigen" at bounding box center [301, 226] width 60 height 29
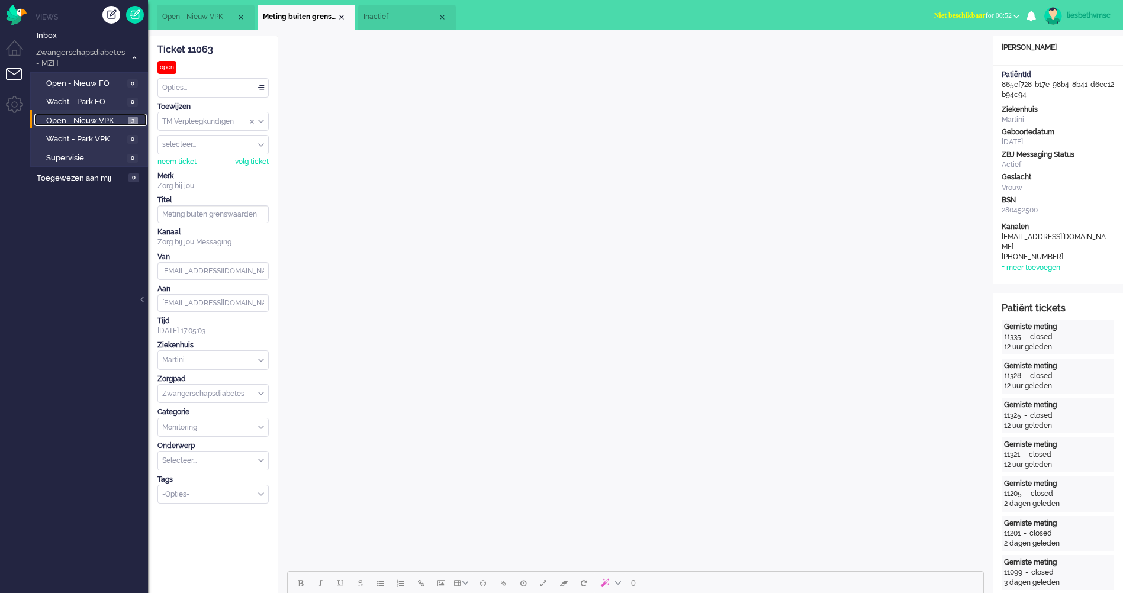
click at [75, 121] on span "Open - Nieuw VPK" at bounding box center [85, 120] width 79 height 11
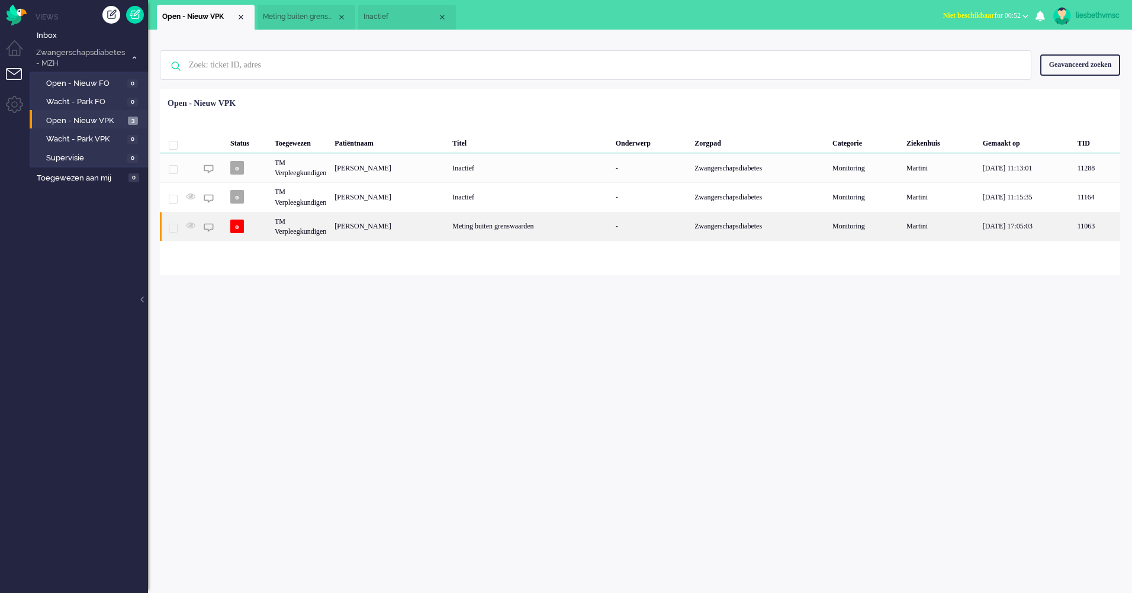
click at [306, 228] on div "TM Verpleegkundigen" at bounding box center [301, 226] width 60 height 29
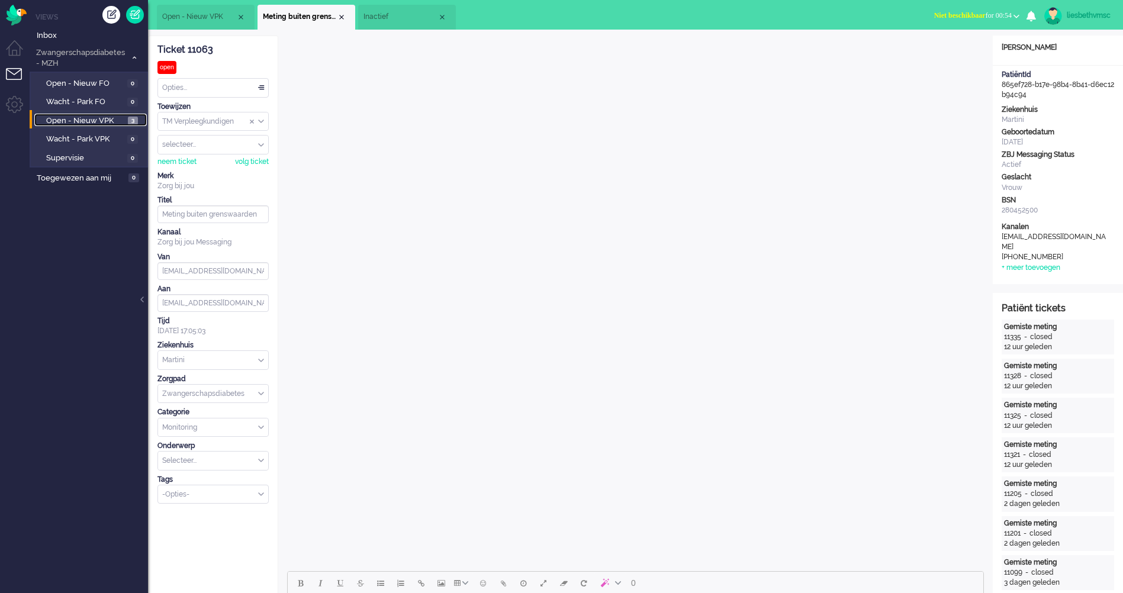
click at [95, 114] on link "Open - Nieuw VPK 3" at bounding box center [90, 120] width 112 height 13
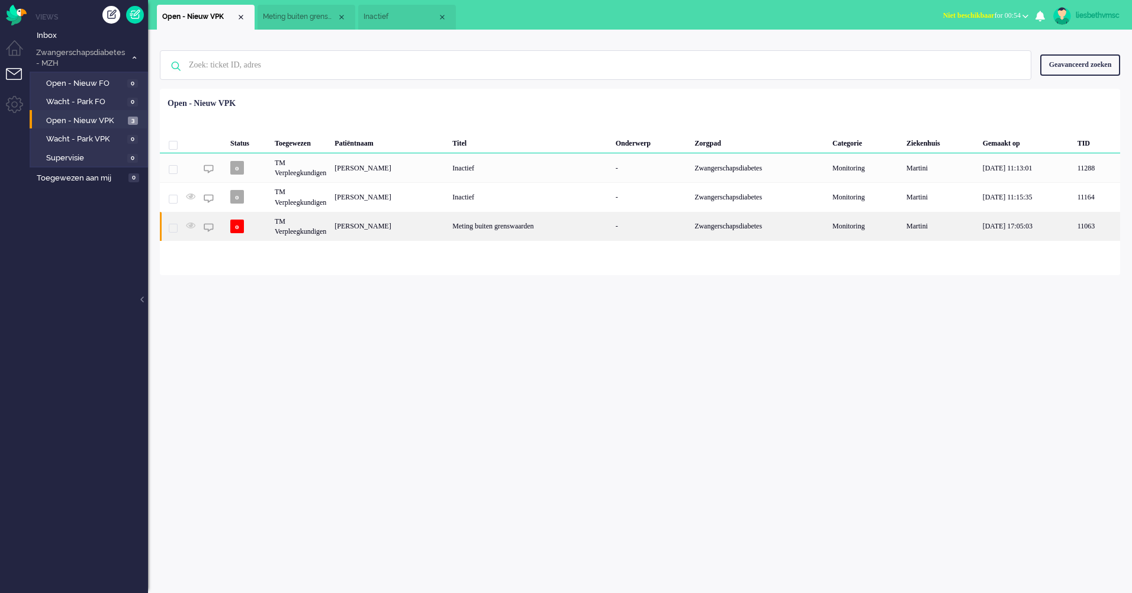
click at [330, 228] on div "TM Verpleegkundigen" at bounding box center [301, 226] width 60 height 29
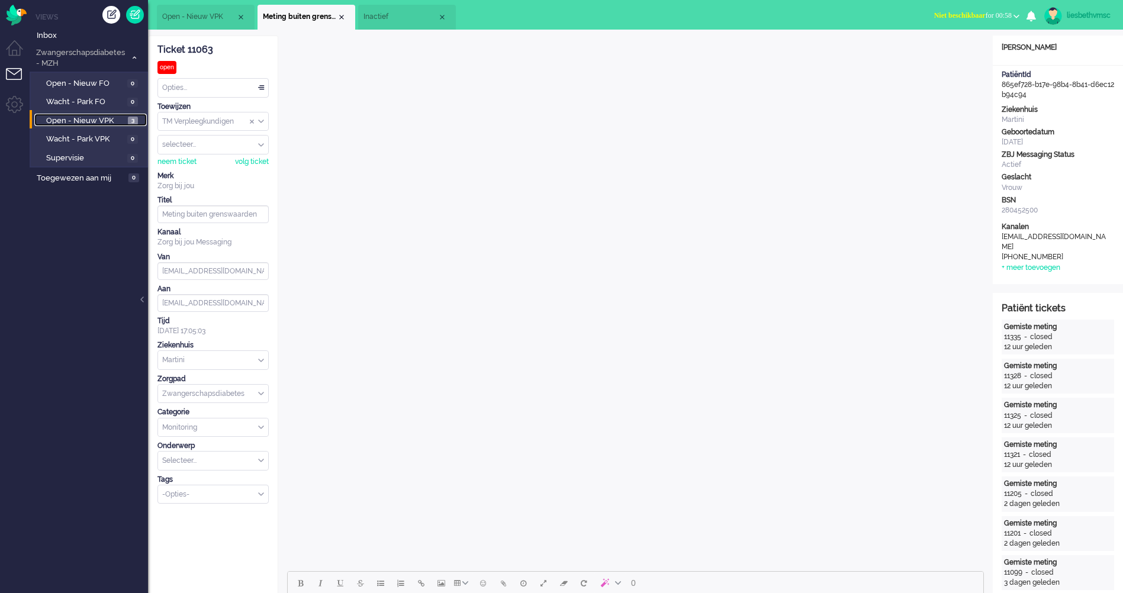
click at [89, 119] on span "Open - Nieuw VPK" at bounding box center [85, 120] width 79 height 11
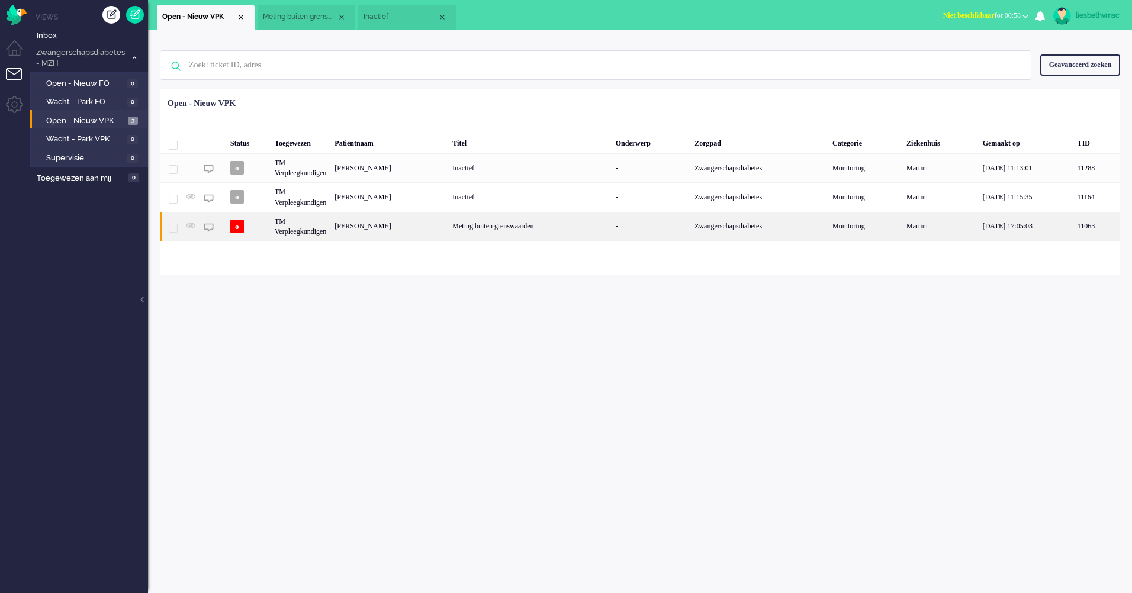
click at [308, 229] on div "TM Verpleegkundigen" at bounding box center [301, 226] width 60 height 29
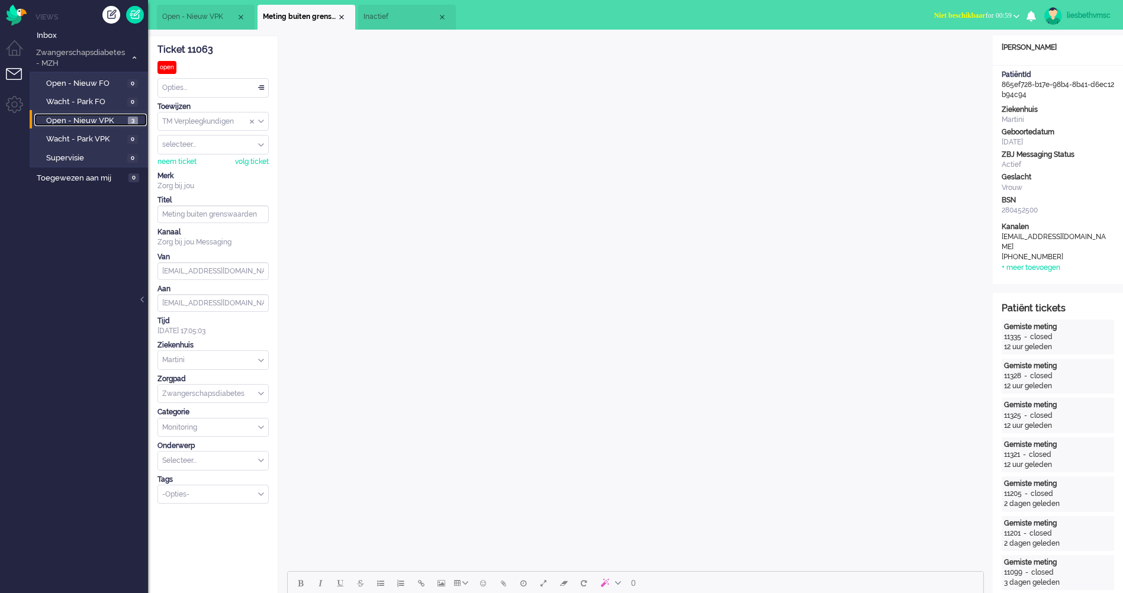
click at [85, 124] on span "Open - Nieuw VPK" at bounding box center [85, 120] width 79 height 11
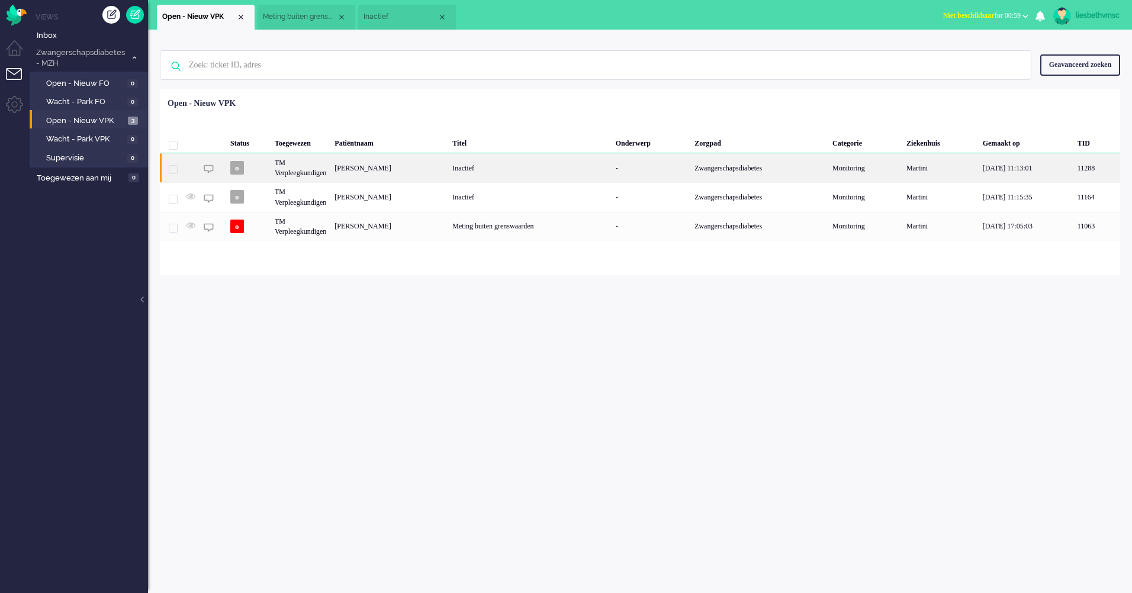
click at [301, 173] on div "TM Verpleegkundigen" at bounding box center [301, 167] width 60 height 29
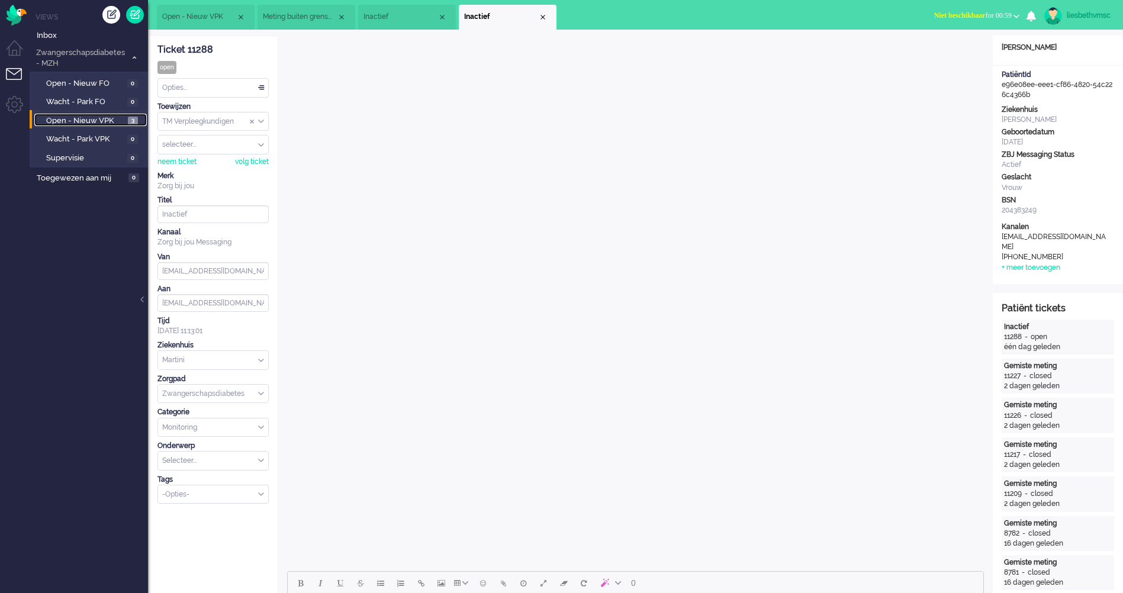
click at [91, 118] on span "Open - Nieuw VPK" at bounding box center [85, 120] width 79 height 11
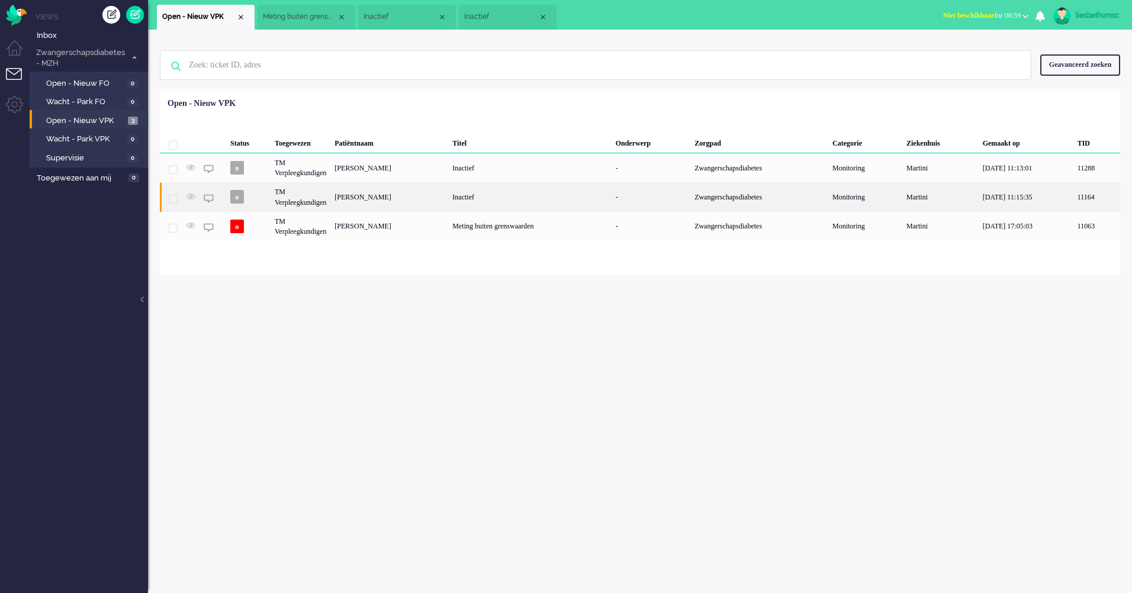
click at [311, 207] on div "TM Verpleegkundigen" at bounding box center [301, 196] width 60 height 29
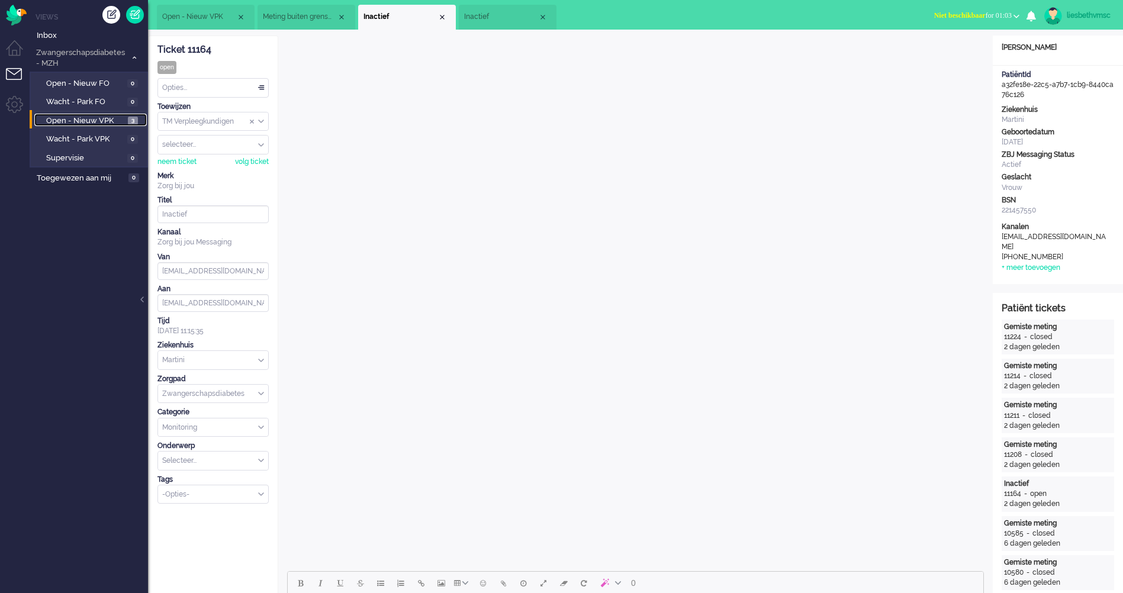
click at [69, 118] on span "Open - Nieuw VPK" at bounding box center [85, 120] width 79 height 11
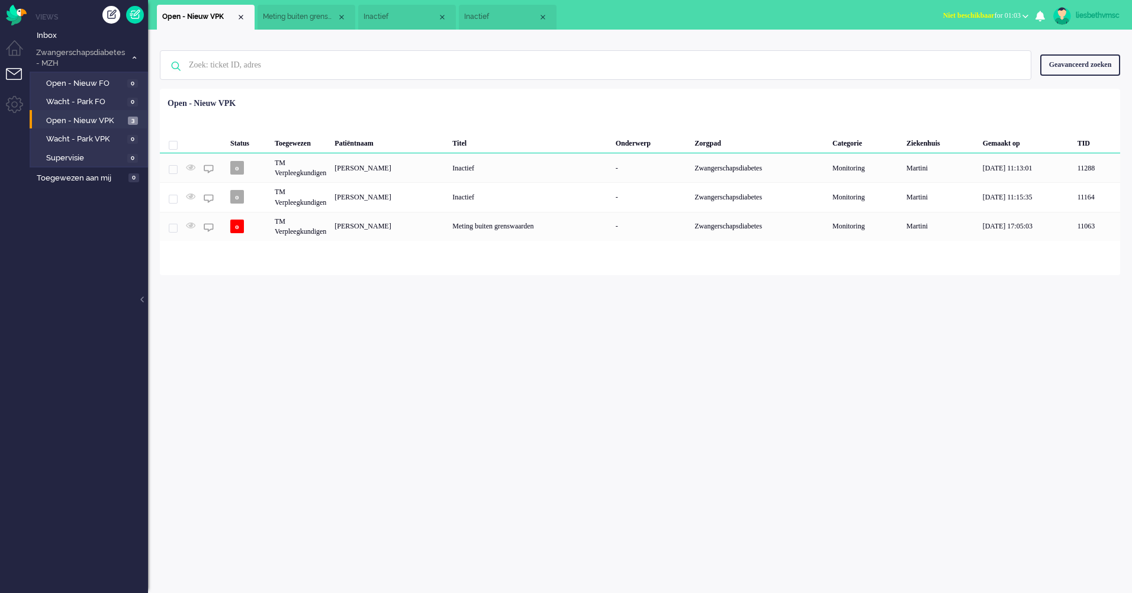
click at [497, 328] on div "Geen zoekresultaten [PERSON_NAME] nog eens Geavanceerd zoeken Geavanceerd zoeke…" at bounding box center [640, 311] width 984 height 563
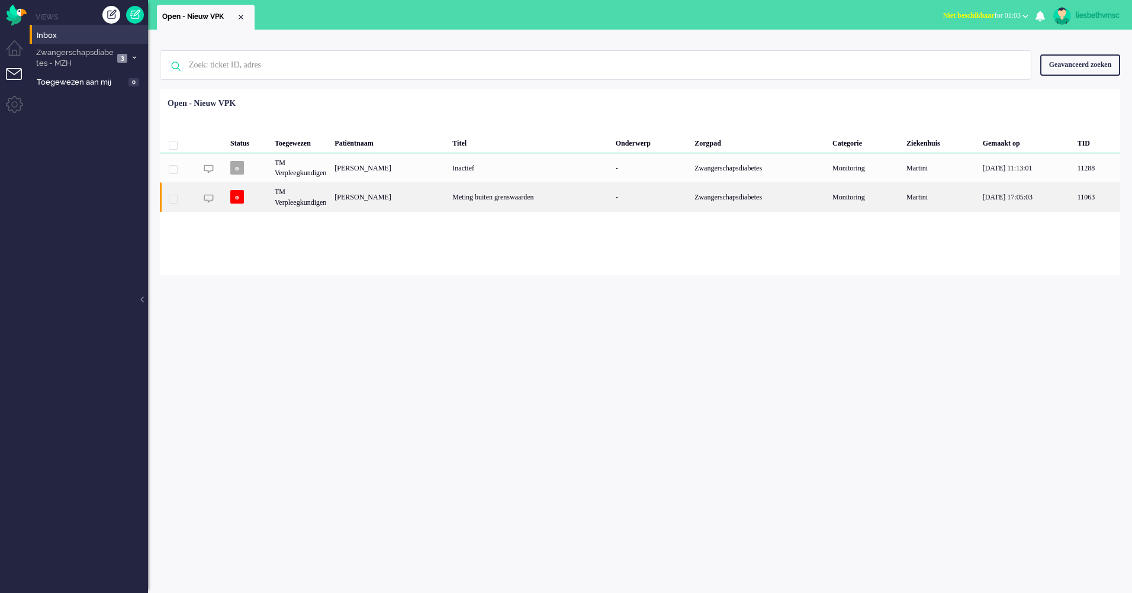
click at [307, 206] on div "TM Verpleegkundigen" at bounding box center [301, 196] width 60 height 29
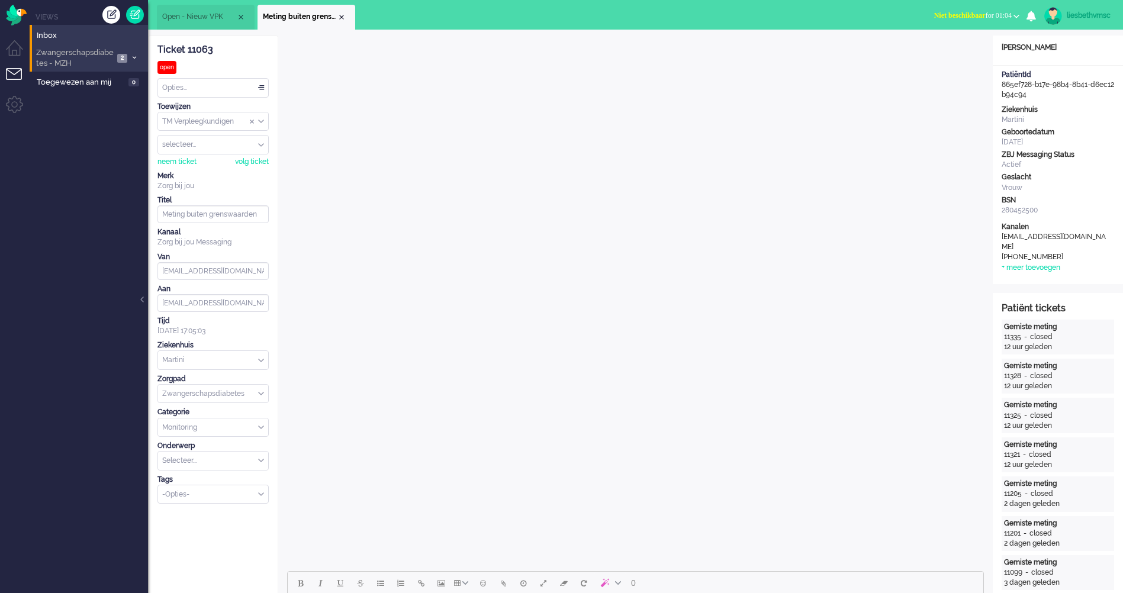
click at [80, 56] on span "Zwangerschapsdiabetes - MZH" at bounding box center [73, 58] width 79 height 22
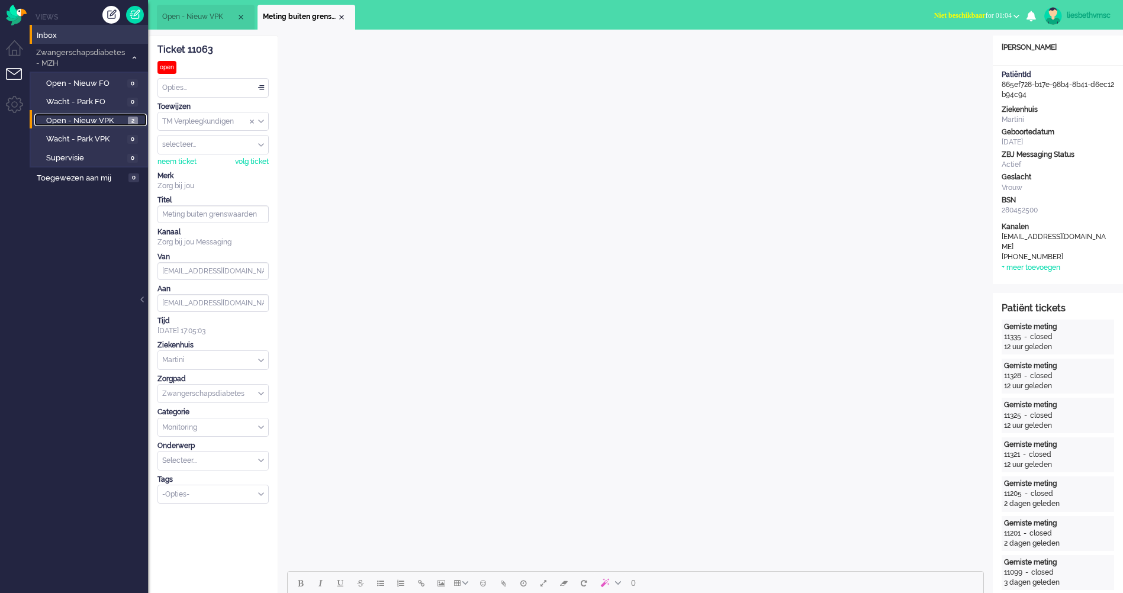
click at [72, 120] on span "Open - Nieuw VPK" at bounding box center [85, 120] width 79 height 11
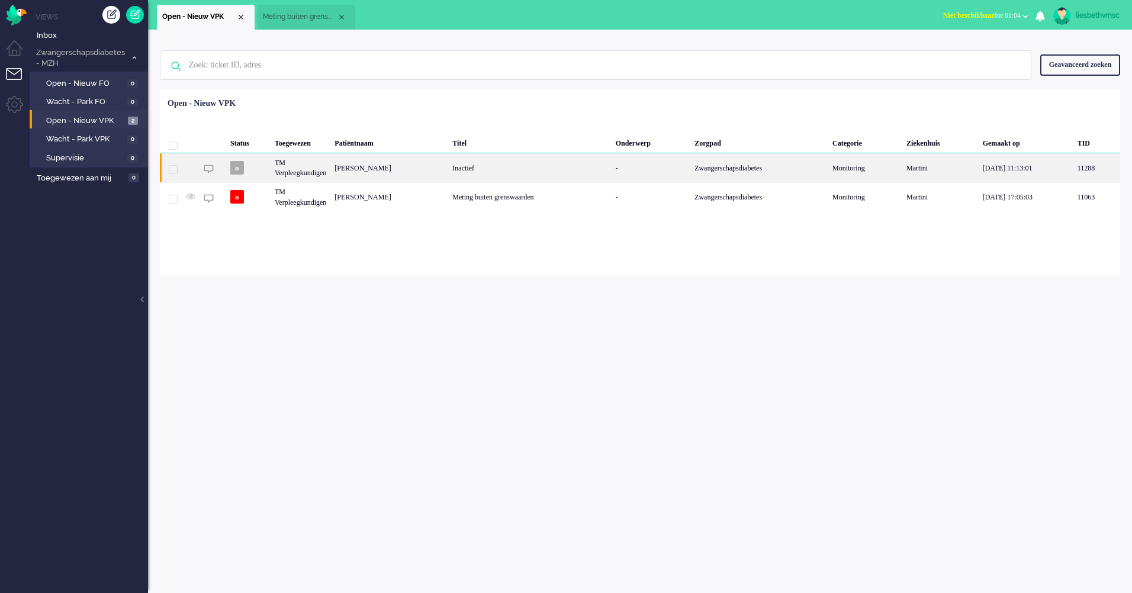
click at [352, 172] on div "[PERSON_NAME]" at bounding box center [389, 167] width 118 height 29
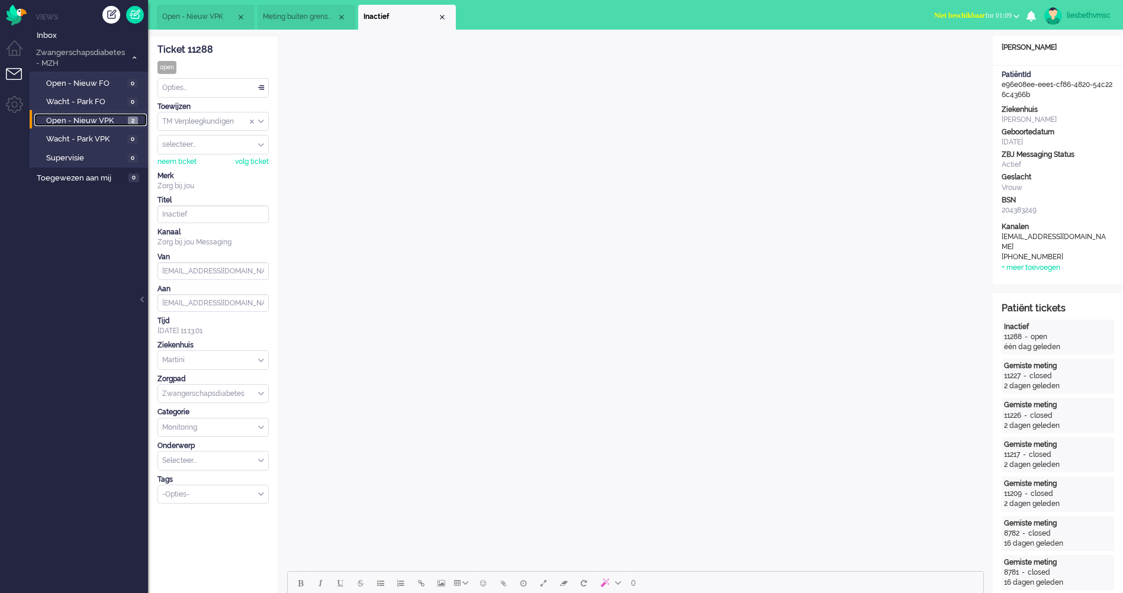
click at [64, 121] on span "Open - Nieuw VPK" at bounding box center [85, 120] width 79 height 11
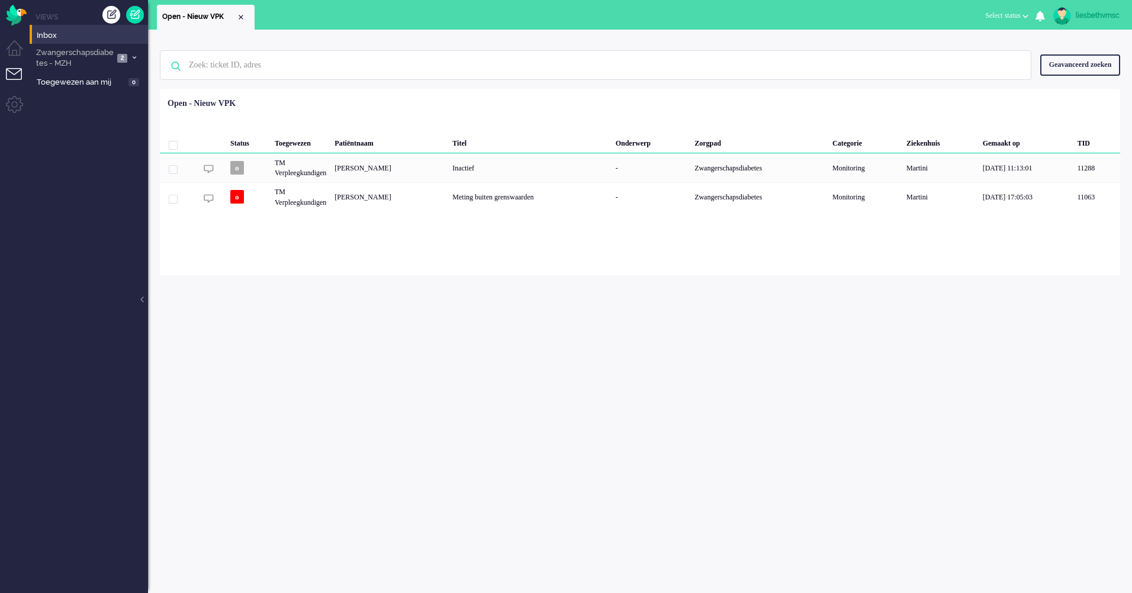
click at [387, 416] on div "Geen zoekresultaten [PERSON_NAME] nog eens Geavanceerd zoeken Geavanceerd zoeke…" at bounding box center [640, 311] width 984 height 563
